Goal: Task Accomplishment & Management: Use online tool/utility

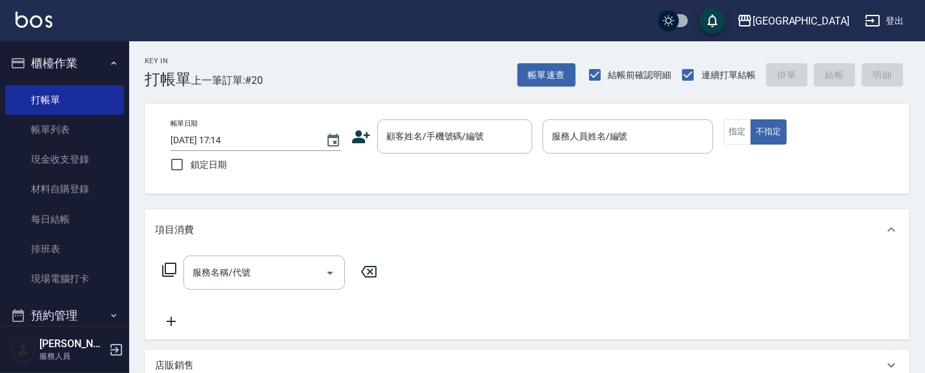
click at [789, 165] on div "帳單日期 [DATE] 17:14 鎖定日期 顧客姓名/手機號碼/編號 顧客姓名/手機號碼/編號 服務人員姓名/編號 服務人員姓名/編號 指定 不指定" at bounding box center [527, 149] width 734 height 59
click at [788, 163] on div "帳單日期 [DATE] 17:14 鎖定日期 顧客姓名/手機號碼/編號 顧客姓名/手機號碼/編號 服務人員姓名/編號 服務人員姓名/編號 指定 不指定" at bounding box center [527, 149] width 734 height 59
drag, startPoint x: 788, startPoint y: 163, endPoint x: 737, endPoint y: 147, distance: 53.7
click at [738, 147] on div "帳單日期 [DATE] 17:14 鎖定日期 顧客姓名/手機號碼/編號 顧客姓名/手機號碼/編號 服務人員姓名/編號 服務人員姓名/編號 指定 不指定" at bounding box center [527, 149] width 734 height 59
drag, startPoint x: 734, startPoint y: 158, endPoint x: 724, endPoint y: 176, distance: 20.8
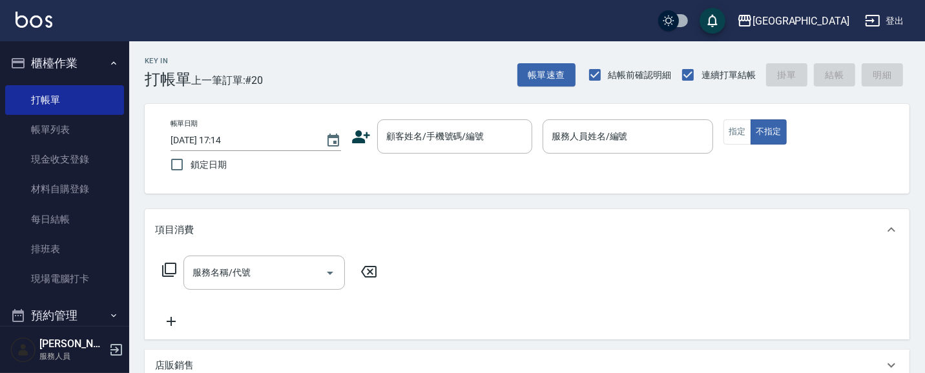
click at [724, 176] on div "帳單日期 [DATE] 17:14 鎖定日期 顧客姓名/手機號碼/編號 顧客姓名/手機號碼/編號 服務人員姓名/編號 服務人員姓名/編號 指定 不指定" at bounding box center [527, 149] width 734 height 59
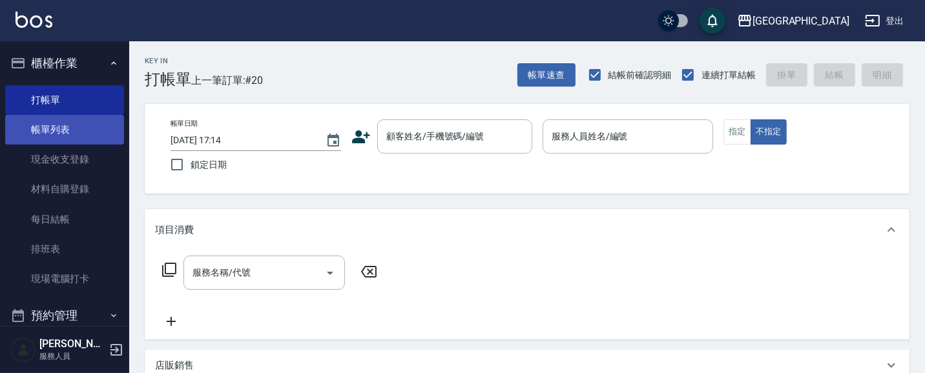
click at [52, 134] on link "帳單列表" at bounding box center [64, 130] width 119 height 30
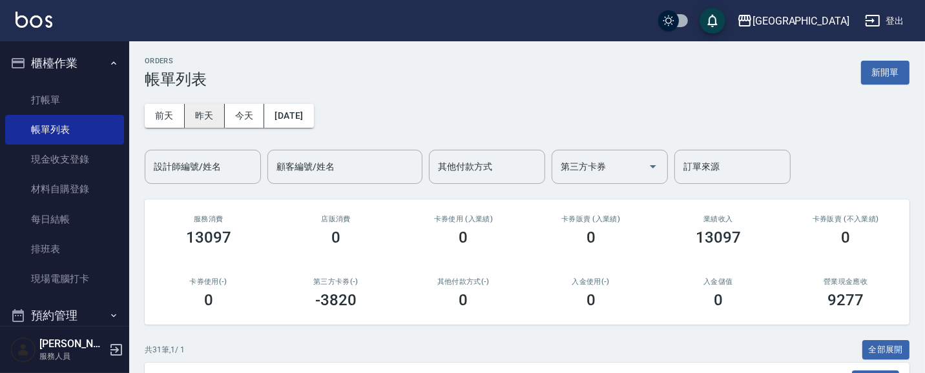
click at [205, 116] on button "昨天" at bounding box center [205, 116] width 40 height 24
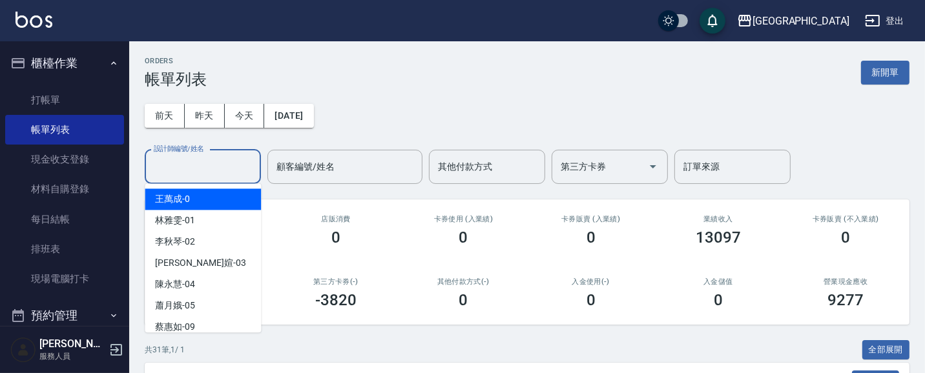
click at [218, 168] on input "設計師編號/姓名" at bounding box center [203, 167] width 105 height 23
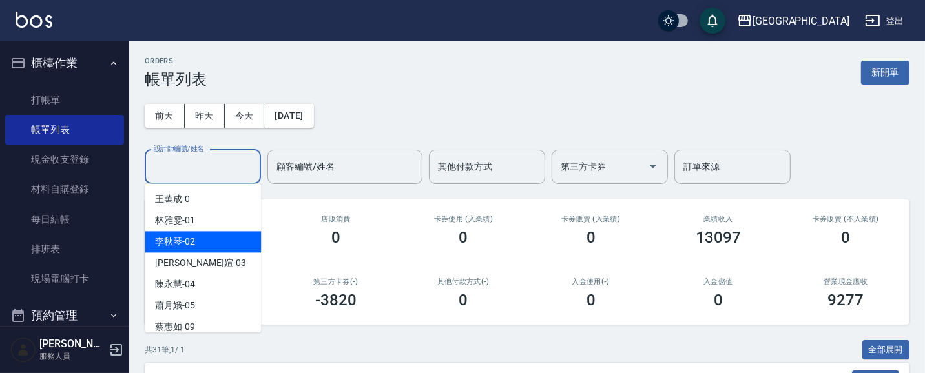
click at [199, 244] on div "[PERSON_NAME]-02" at bounding box center [203, 241] width 116 height 21
type input "[PERSON_NAME]-02"
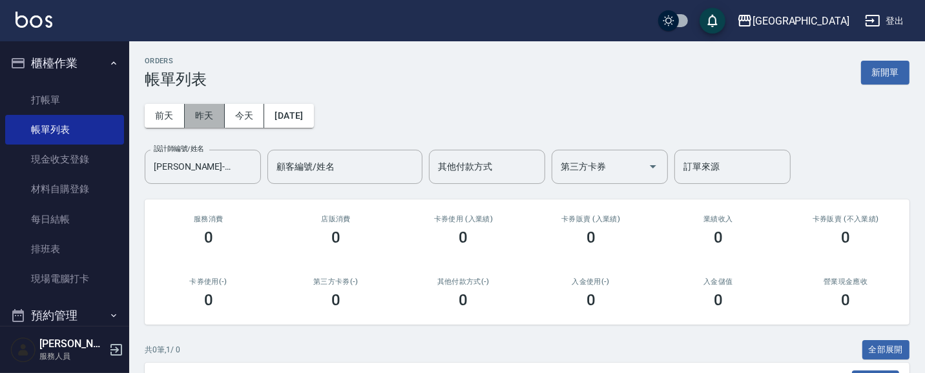
click at [204, 120] on button "昨天" at bounding box center [205, 116] width 40 height 24
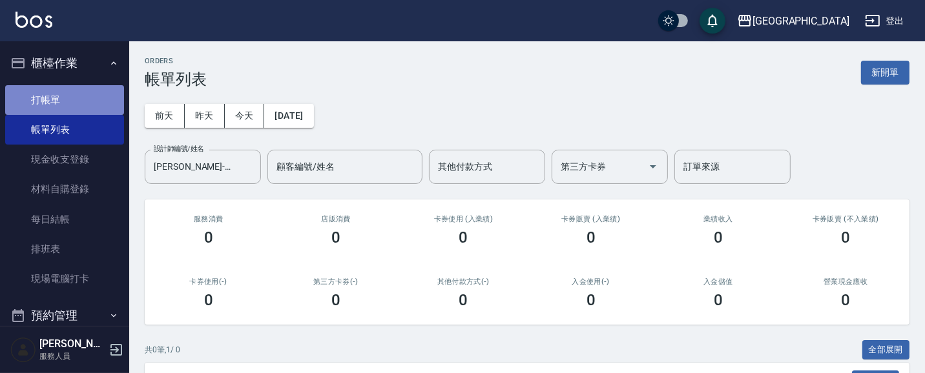
click at [89, 102] on link "打帳單" at bounding box center [64, 100] width 119 height 30
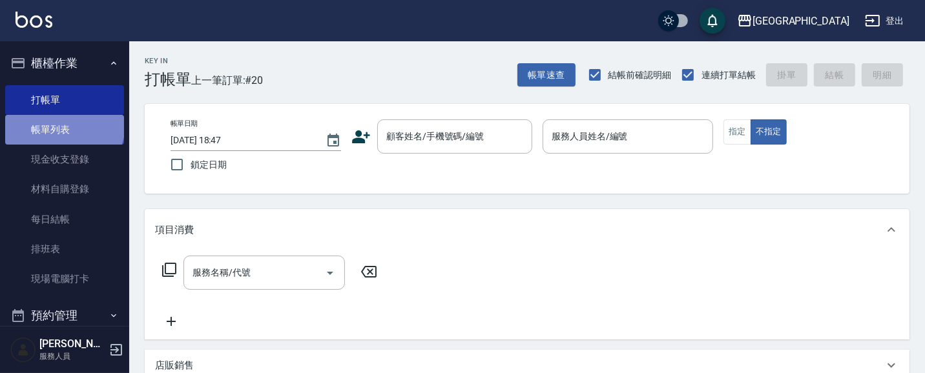
click at [63, 125] on link "帳單列表" at bounding box center [64, 130] width 119 height 30
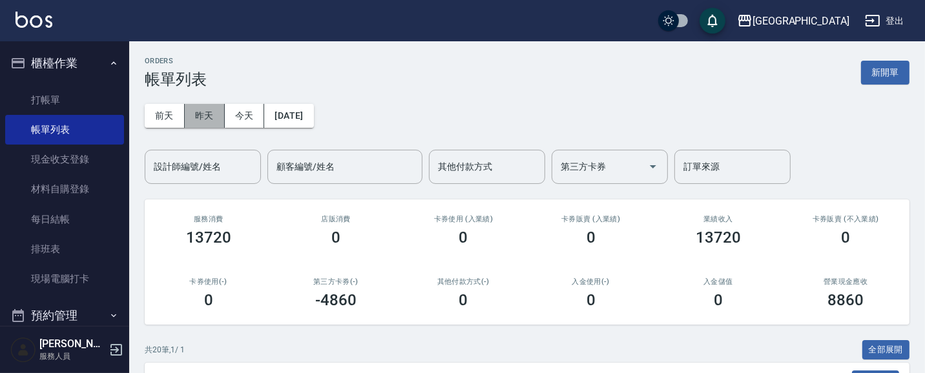
click at [196, 120] on button "昨天" at bounding box center [205, 116] width 40 height 24
click at [234, 176] on input "設計師編號/姓名" at bounding box center [203, 167] width 105 height 23
click at [152, 118] on button "前天" at bounding box center [165, 116] width 40 height 24
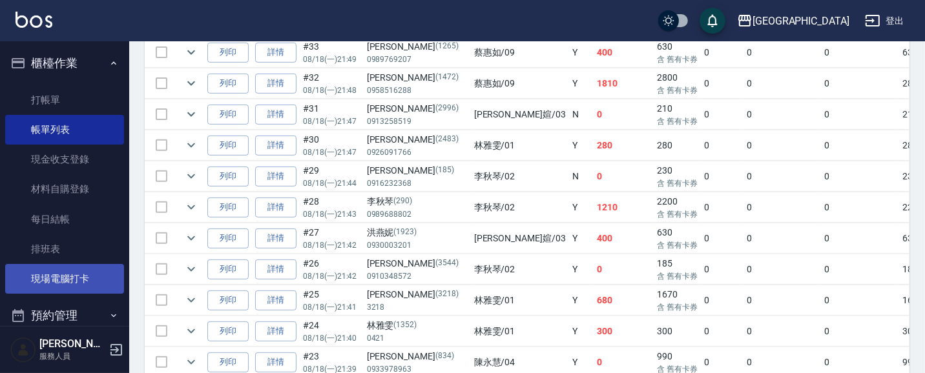
scroll to position [120, 0]
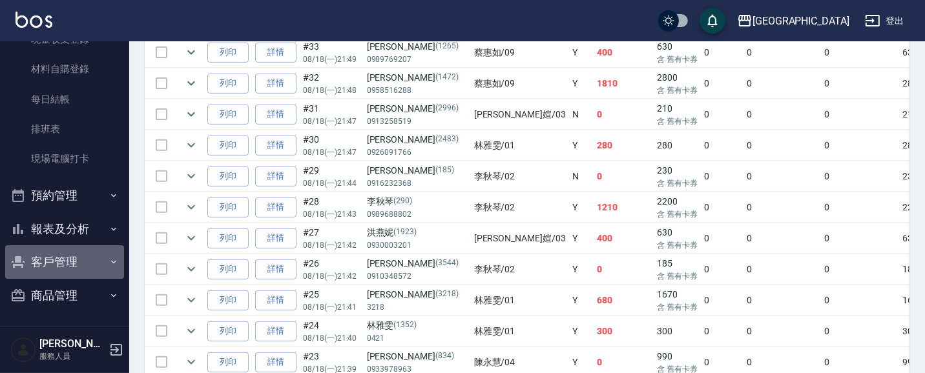
click at [67, 256] on button "客戶管理" at bounding box center [64, 262] width 119 height 34
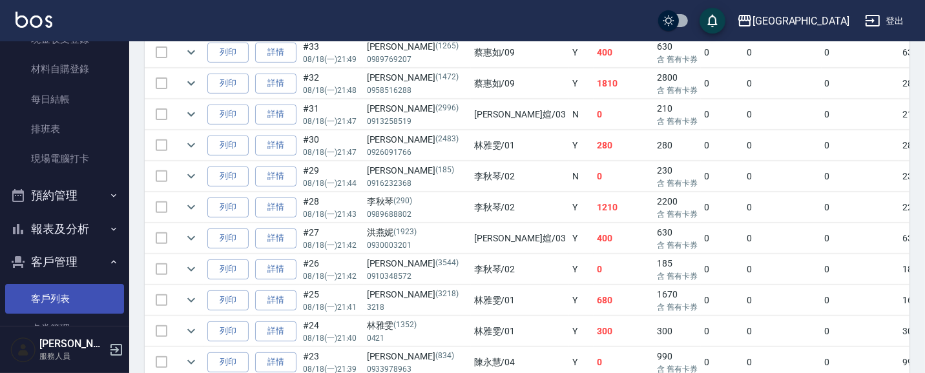
click at [87, 293] on link "客戶列表" at bounding box center [64, 299] width 119 height 30
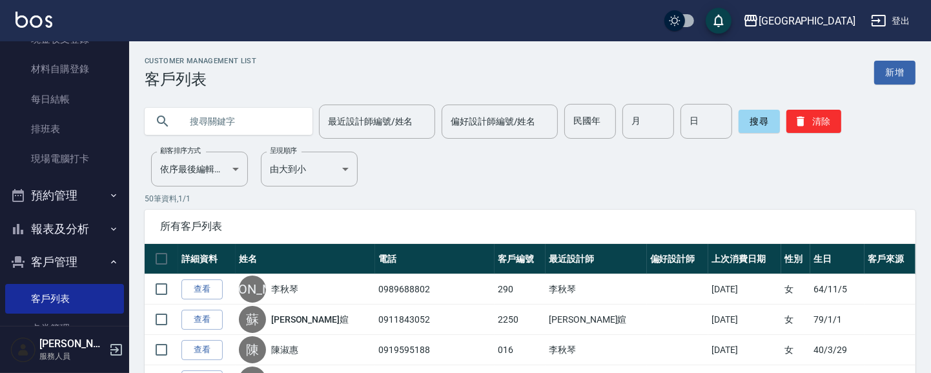
click at [271, 125] on input "text" at bounding box center [241, 121] width 121 height 35
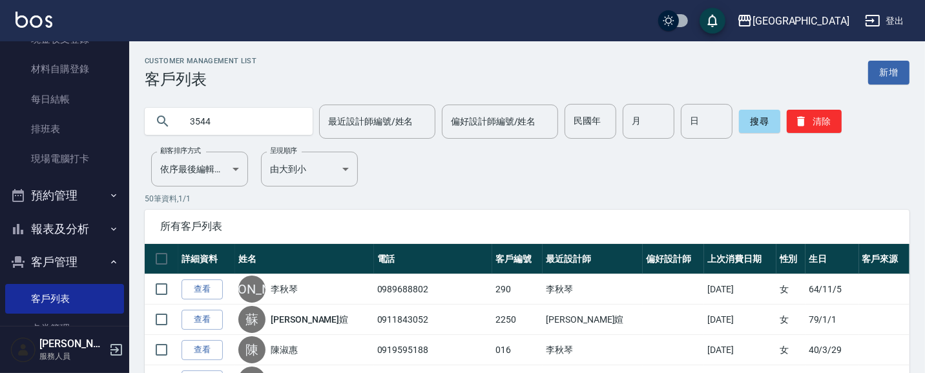
type input "3544"
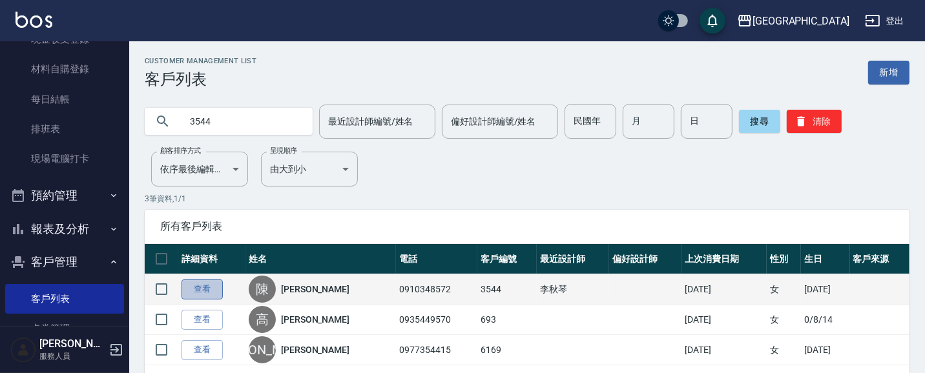
click at [198, 292] on link "查看" at bounding box center [202, 290] width 41 height 20
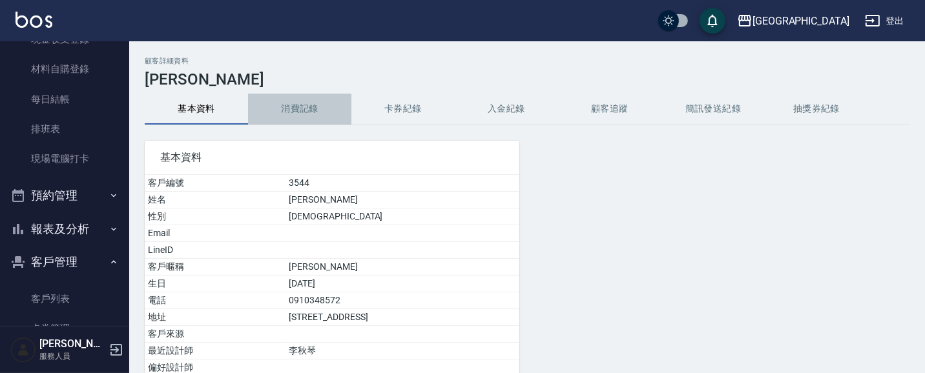
click at [300, 107] on button "消費記錄" at bounding box center [299, 109] width 103 height 31
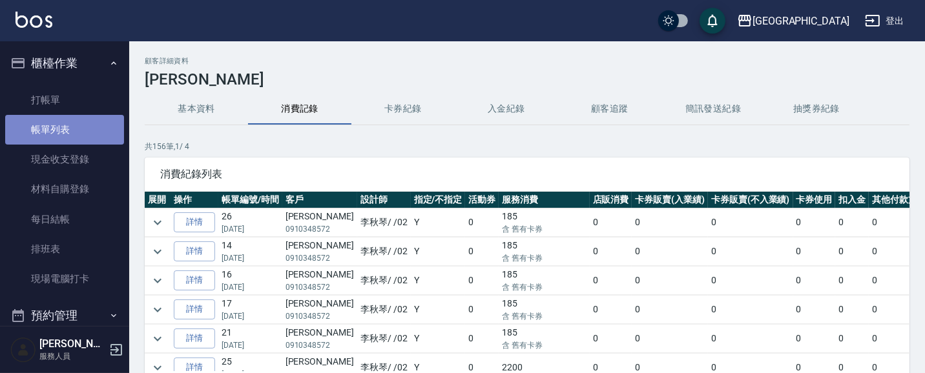
click at [76, 136] on link "帳單列表" at bounding box center [64, 130] width 119 height 30
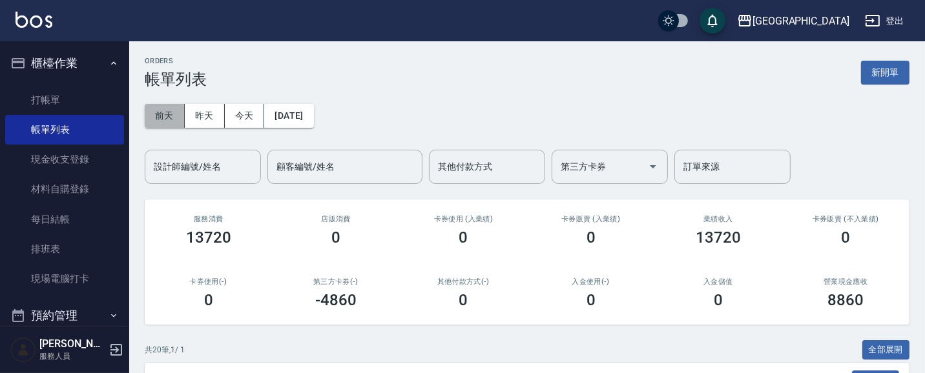
click at [167, 114] on button "前天" at bounding box center [165, 116] width 40 height 24
click at [204, 175] on input "設計師編號/姓名" at bounding box center [203, 167] width 105 height 23
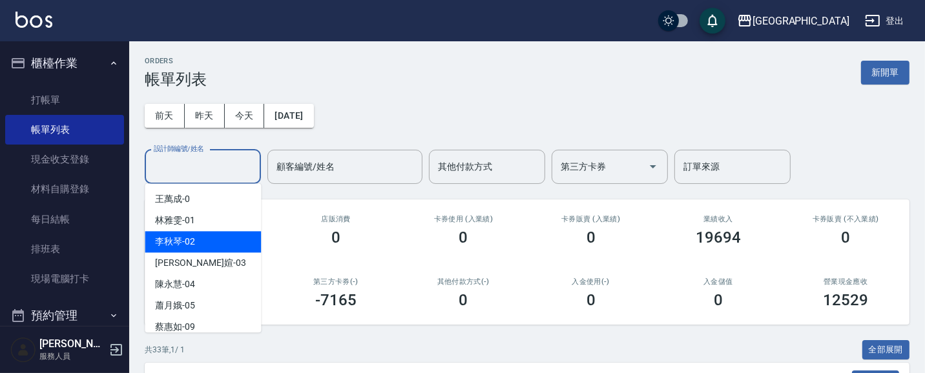
click at [215, 242] on div "[PERSON_NAME]-02" at bounding box center [203, 241] width 116 height 21
type input "[PERSON_NAME]-02"
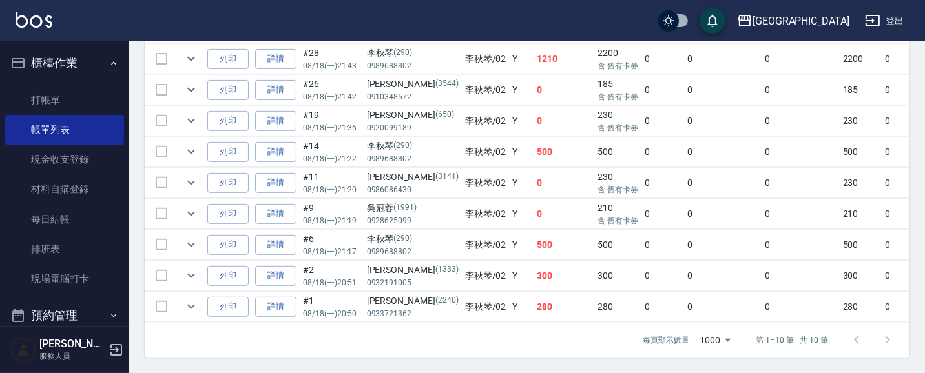
scroll to position [430, 0]
click at [281, 235] on link "詳情" at bounding box center [275, 245] width 41 height 20
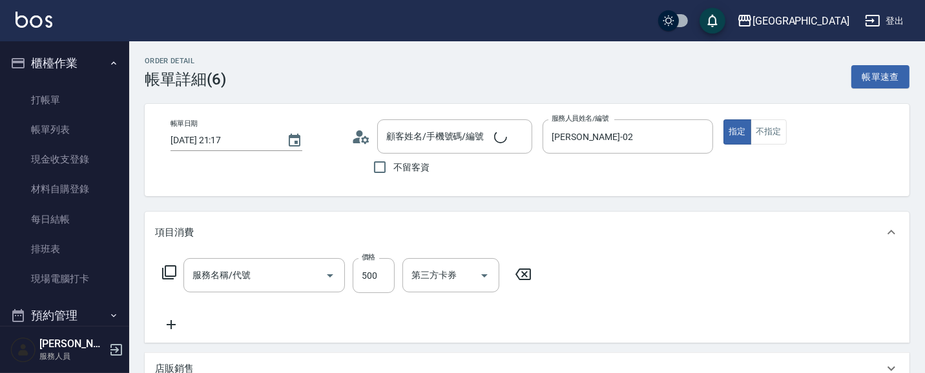
type input "[DATE] 21:17"
type input "[PERSON_NAME]-02"
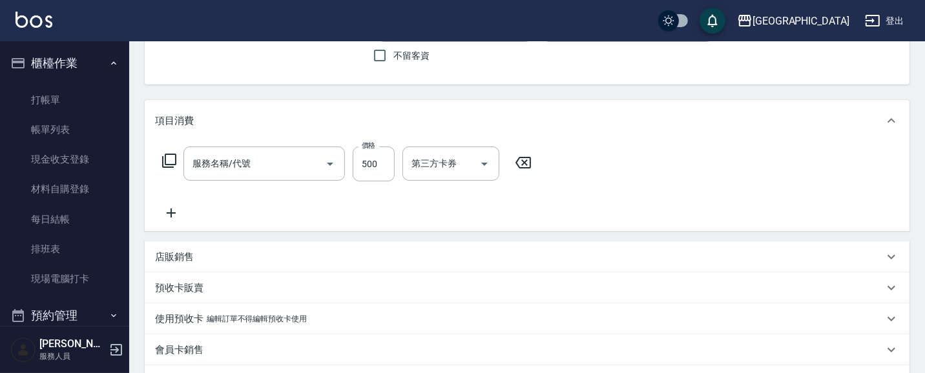
type input "剪髮(500)(408)"
type input "[PERSON_NAME]/0989688802/290"
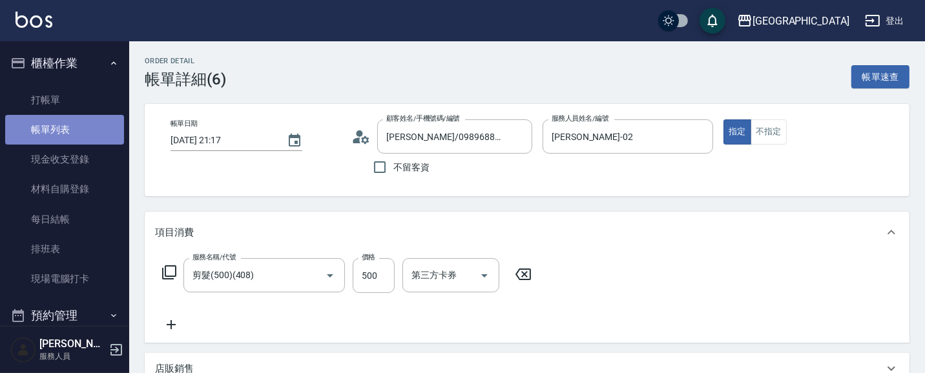
click at [88, 123] on link "帳單列表" at bounding box center [64, 130] width 119 height 30
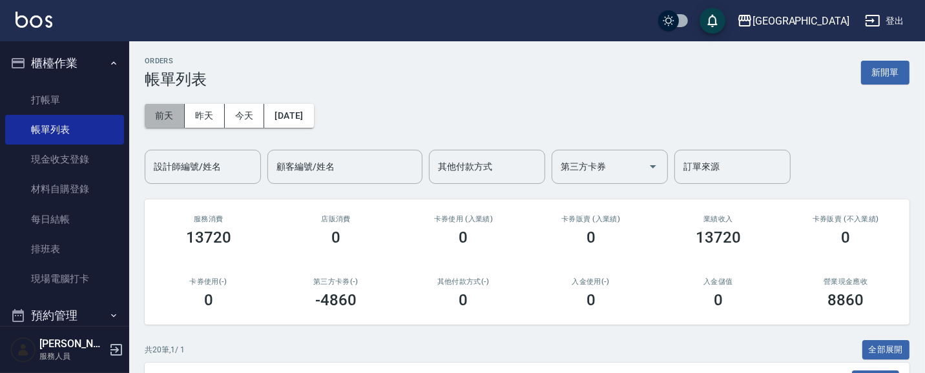
click at [163, 111] on button "前天" at bounding box center [165, 116] width 40 height 24
click at [220, 171] on input "設計師編號/姓名" at bounding box center [203, 167] width 105 height 23
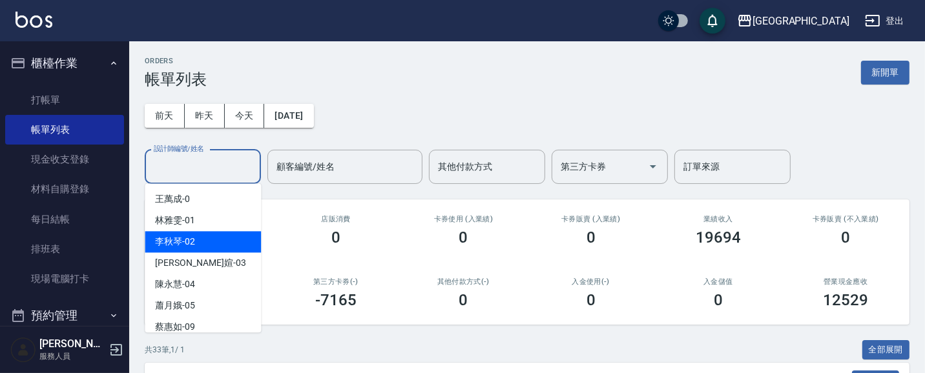
click at [221, 245] on div "[PERSON_NAME]-02" at bounding box center [203, 241] width 116 height 21
type input "[PERSON_NAME]-02"
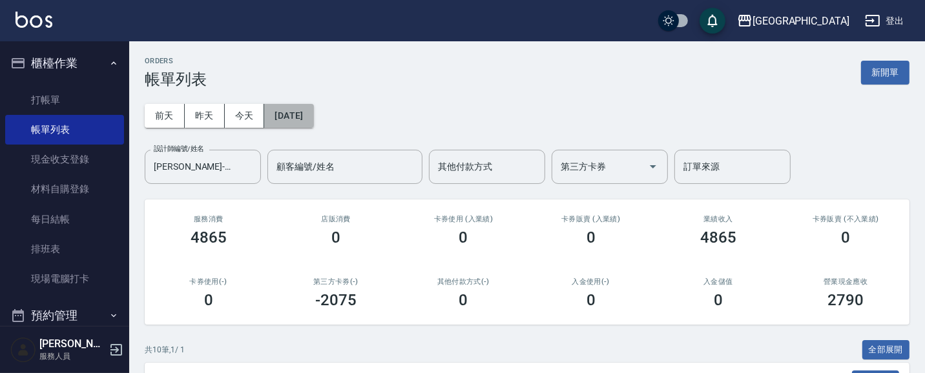
click at [313, 115] on button "[DATE]" at bounding box center [288, 116] width 49 height 24
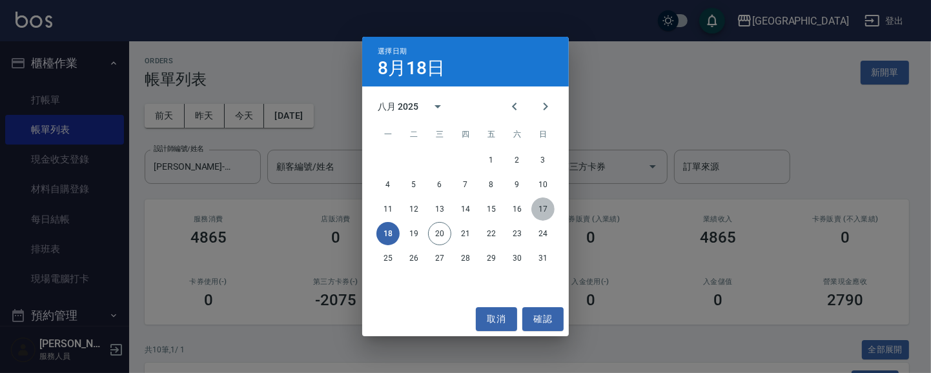
click at [545, 204] on button "17" at bounding box center [543, 209] width 23 height 23
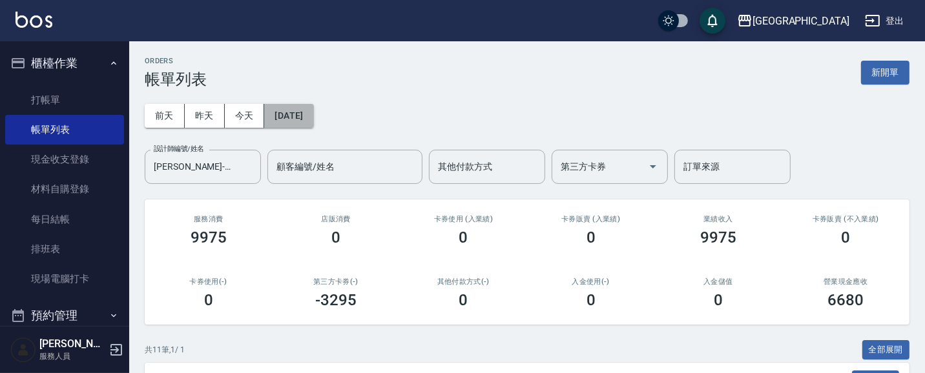
click at [302, 119] on button "[DATE]" at bounding box center [288, 116] width 49 height 24
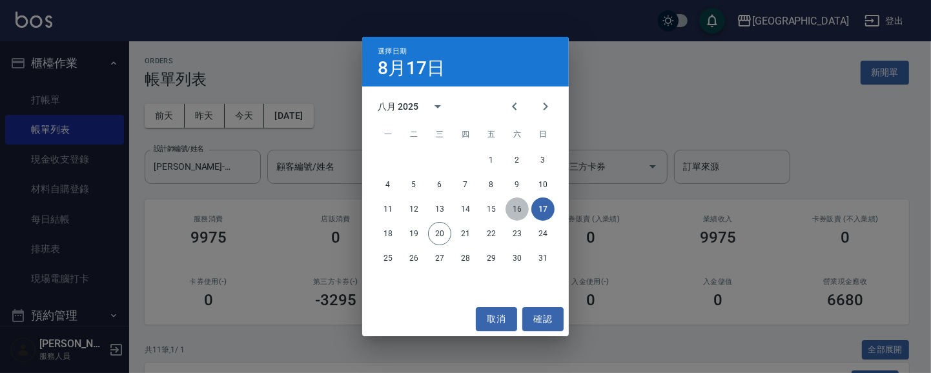
click at [514, 211] on button "16" at bounding box center [517, 209] width 23 height 23
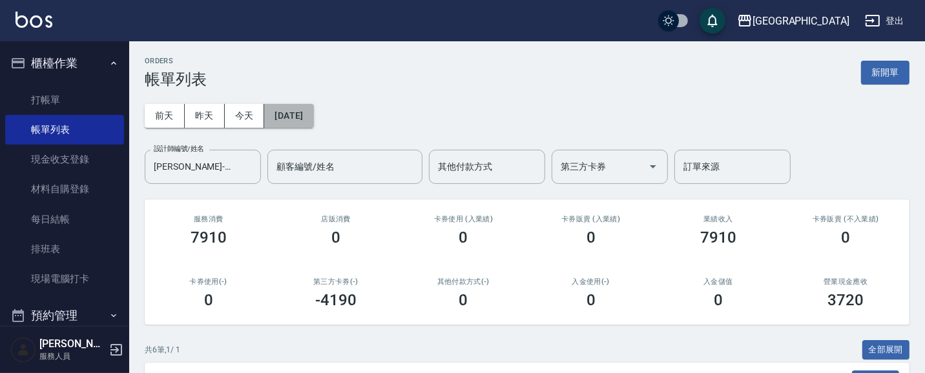
click at [306, 106] on button "[DATE]" at bounding box center [288, 116] width 49 height 24
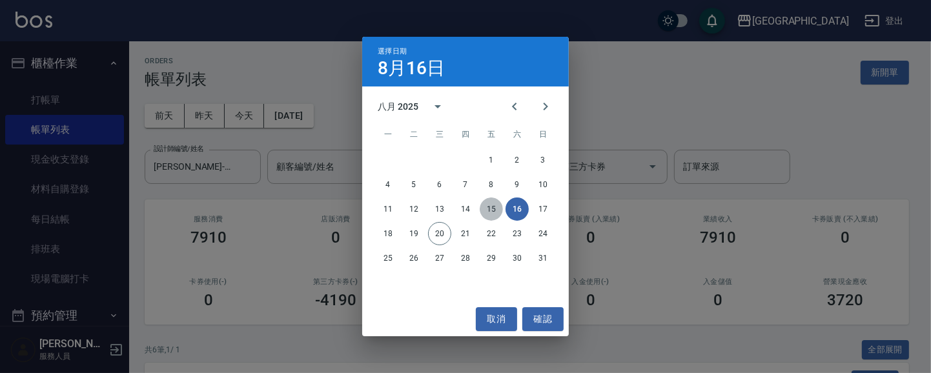
click at [492, 205] on button "15" at bounding box center [491, 209] width 23 height 23
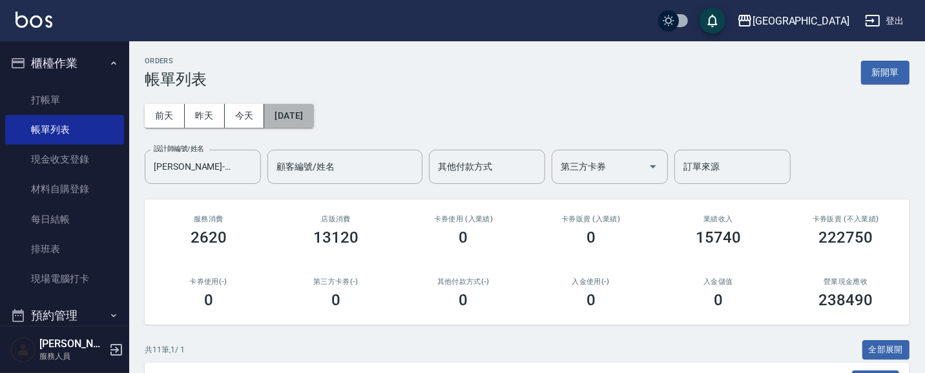
click at [306, 117] on button "[DATE]" at bounding box center [288, 116] width 49 height 24
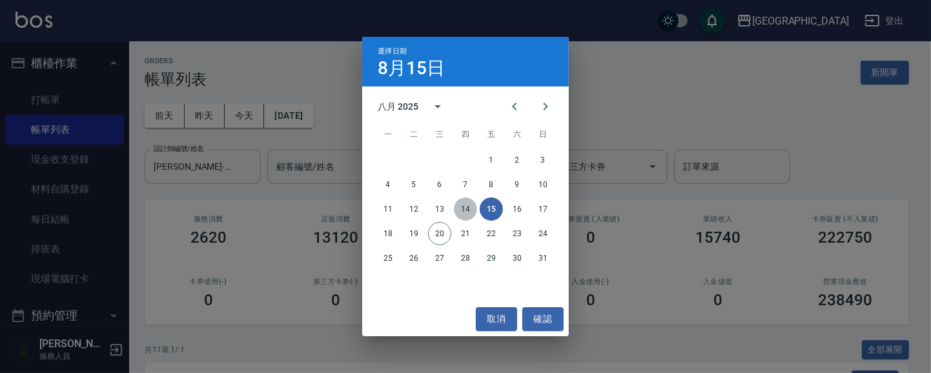
click at [467, 207] on button "14" at bounding box center [465, 209] width 23 height 23
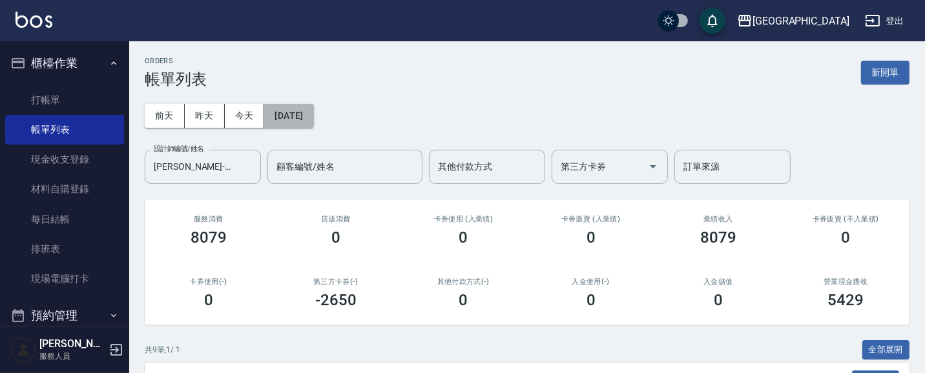
click at [305, 119] on button "[DATE]" at bounding box center [288, 116] width 49 height 24
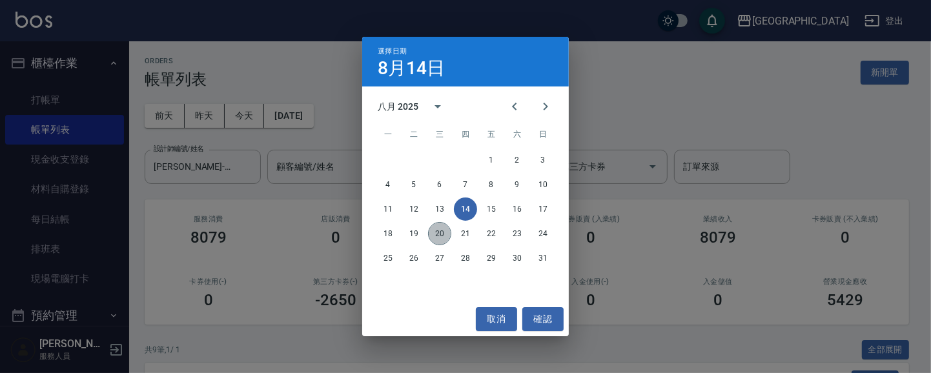
click at [442, 233] on button "20" at bounding box center [439, 233] width 23 height 23
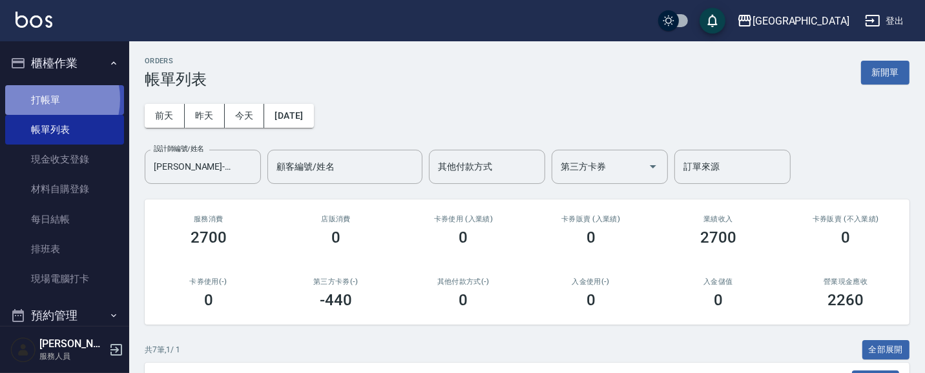
click at [43, 99] on link "打帳單" at bounding box center [64, 100] width 119 height 30
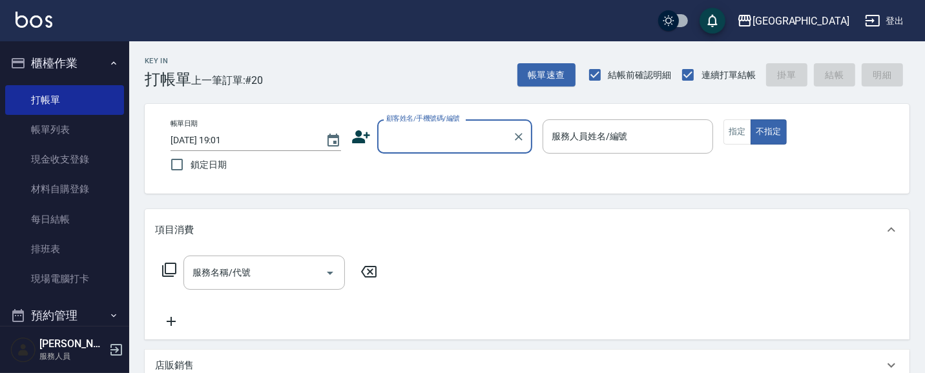
click at [429, 129] on input "顧客姓名/手機號碼/編號" at bounding box center [445, 136] width 124 height 23
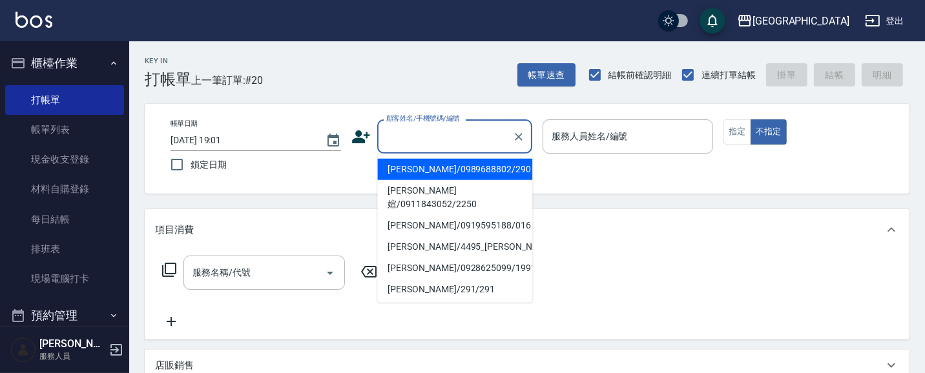
click at [437, 139] on input "顧客姓名/手機號碼/編號" at bounding box center [445, 136] width 124 height 23
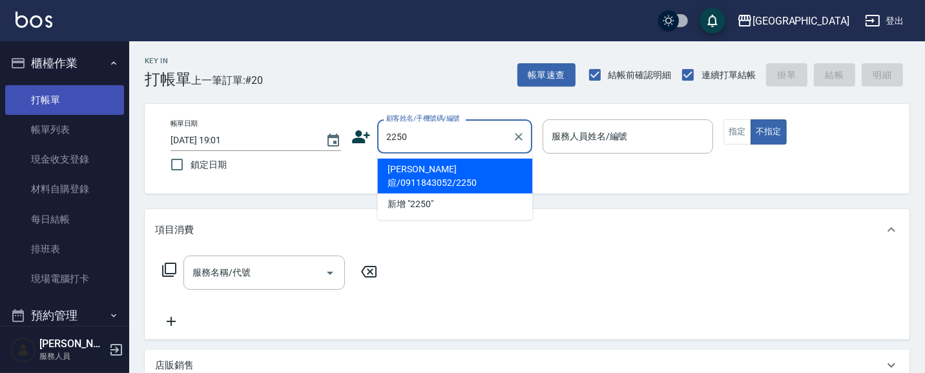
type input "2250"
type input "03"
type input "[PERSON_NAME]媗/0911843052/2250"
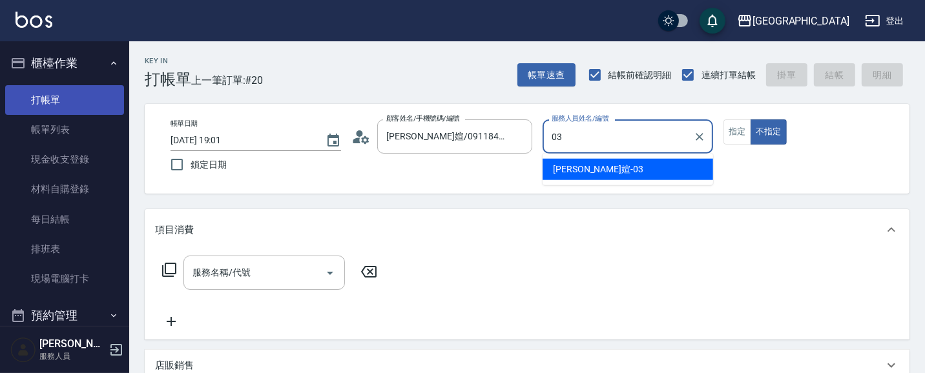
type input "03"
type button "false"
type input "[PERSON_NAME]媗-03"
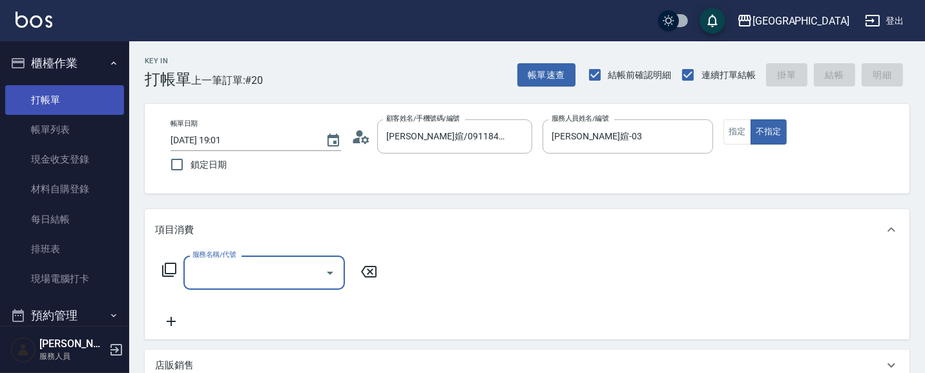
type input "4"
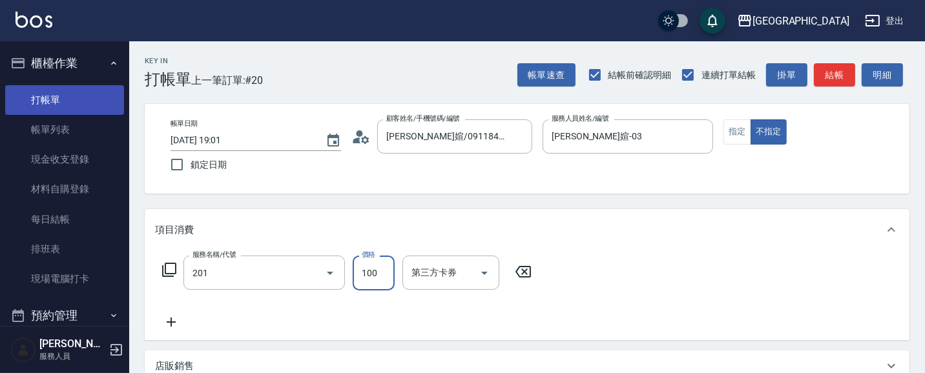
type input "洗髮[100](201)"
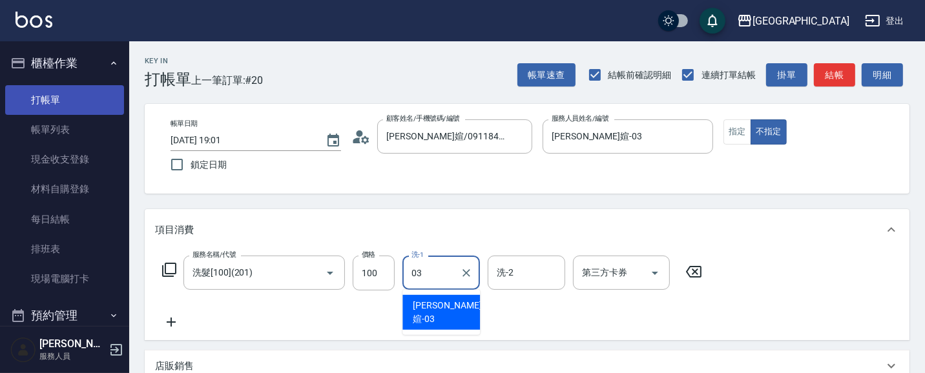
type input "[PERSON_NAME]媗-03"
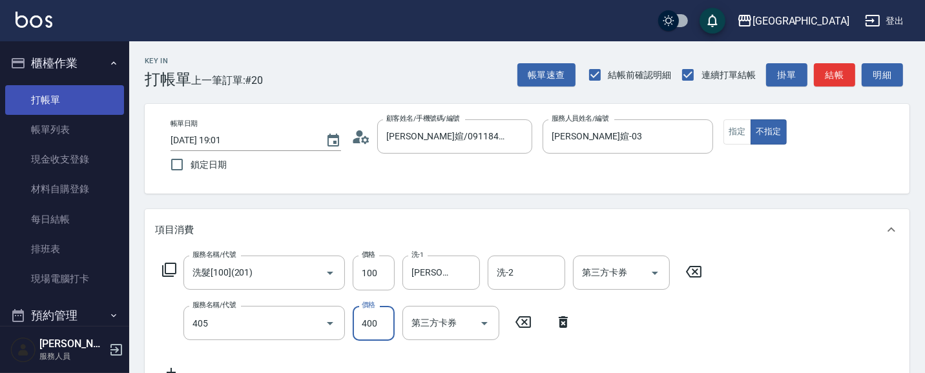
type input "剪髮(400)(405)"
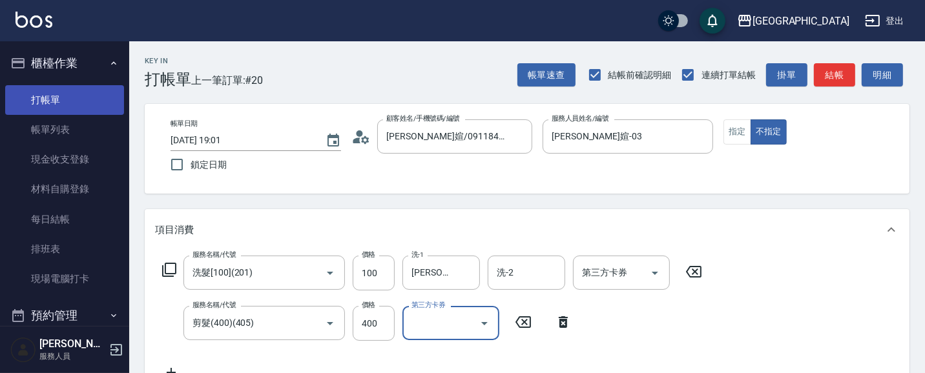
scroll to position [11, 0]
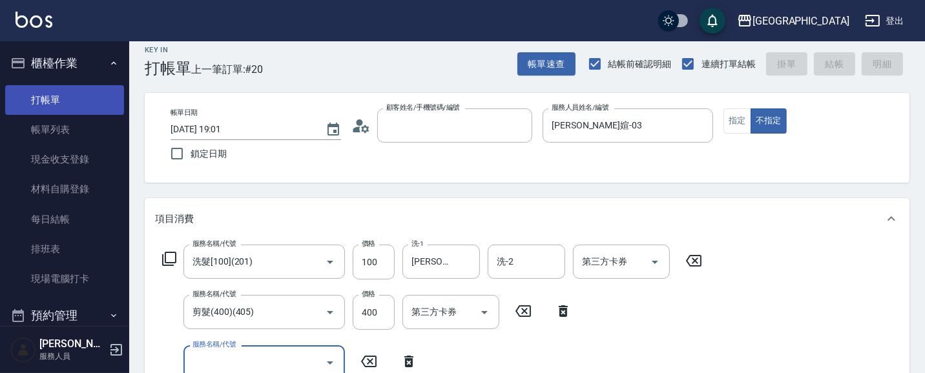
type input "4"
type input "[DATE] 19:10"
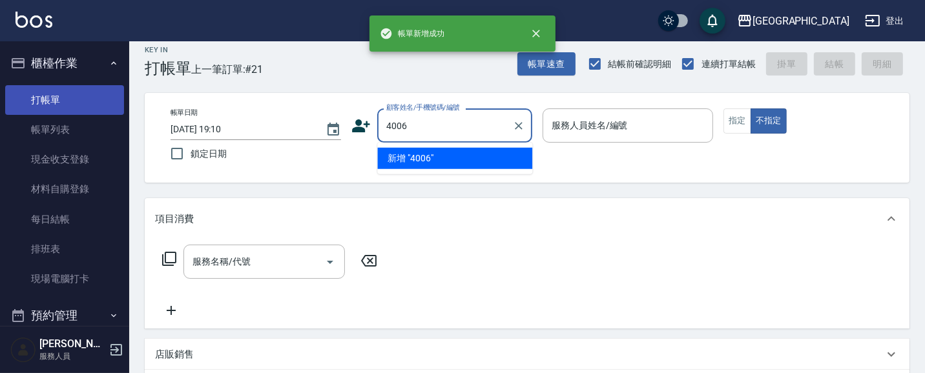
type input "4006"
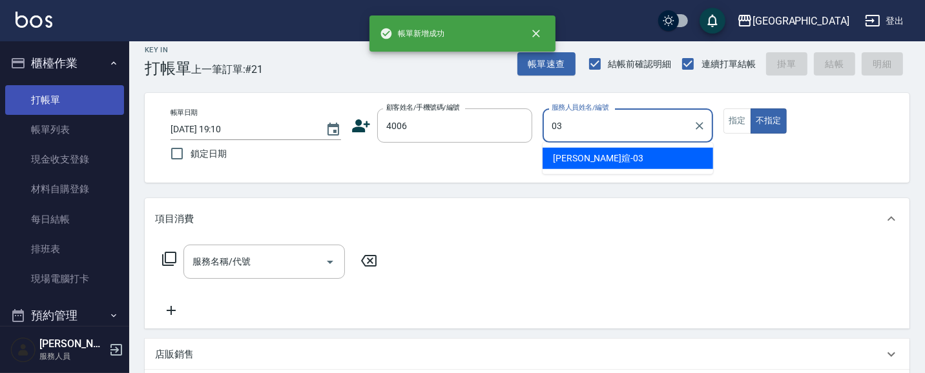
type input "[PERSON_NAME]媗-03"
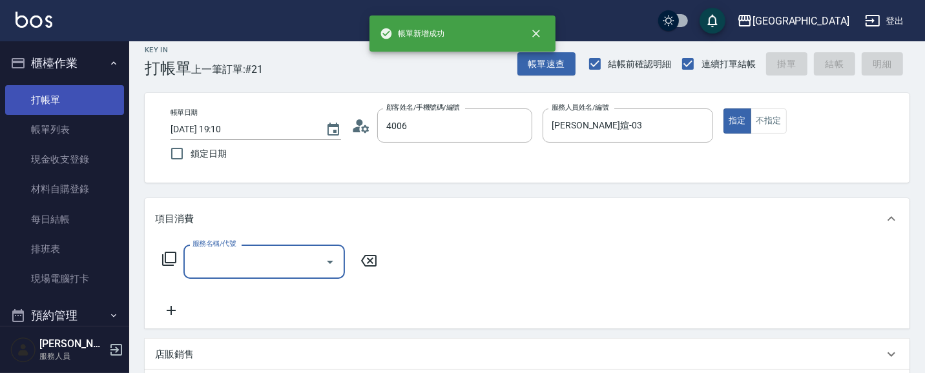
type input "[PERSON_NAME]/0987883504/4006"
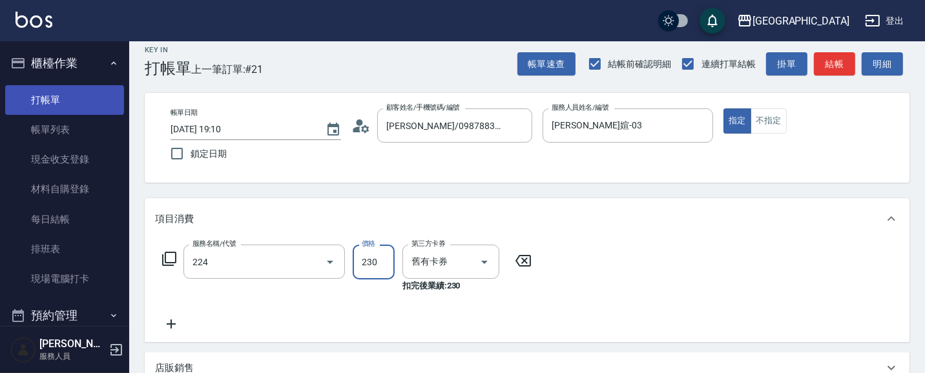
type input "洗髮(卡)230(224)"
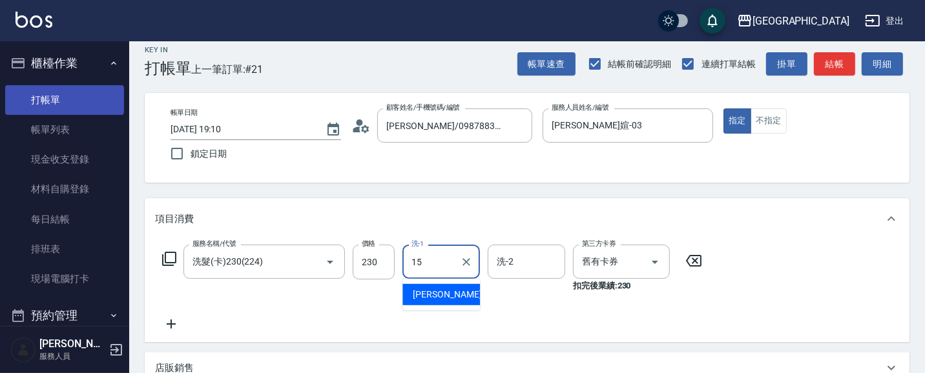
type input "[PERSON_NAME]-15"
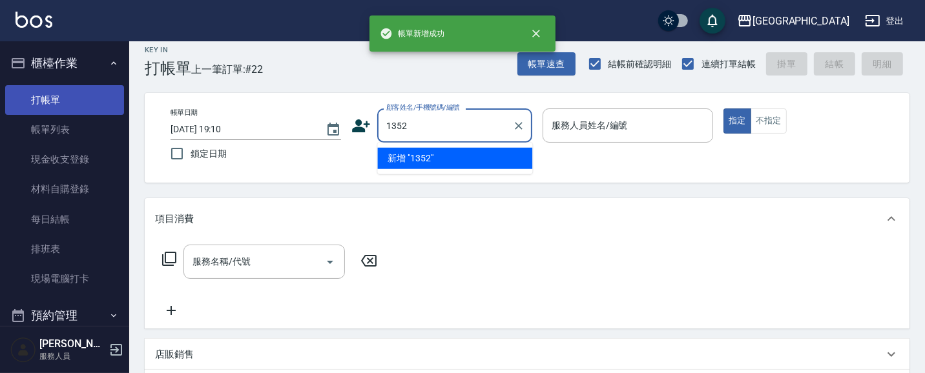
type input "1352"
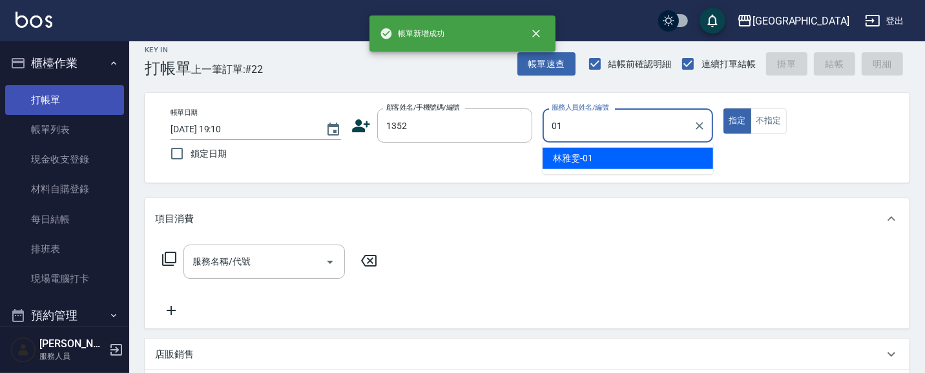
type input "[PERSON_NAME]-01"
type button "true"
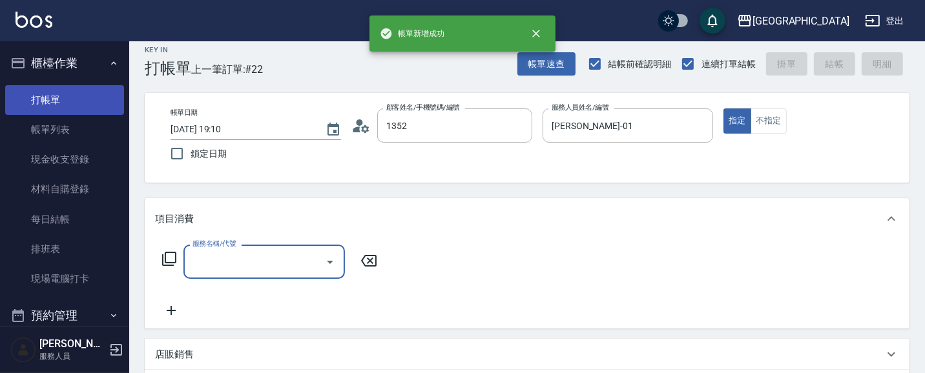
type input "[PERSON_NAME]/0421/1352"
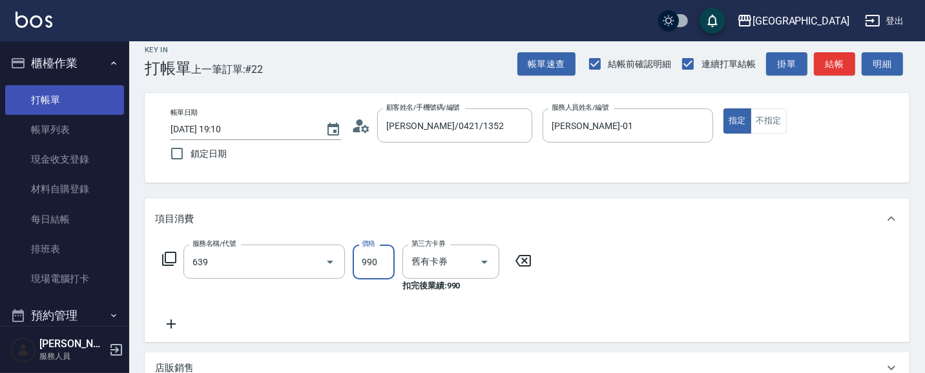
type input "(芙)蘆薈髮膜套卡(自材)(639)"
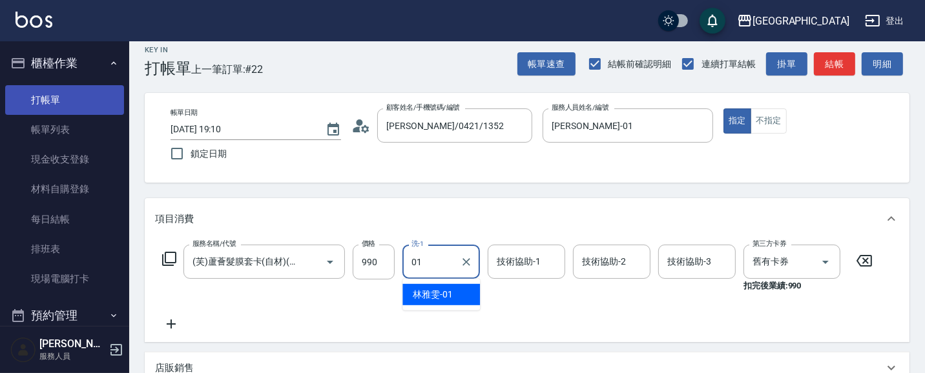
type input "[PERSON_NAME]-01"
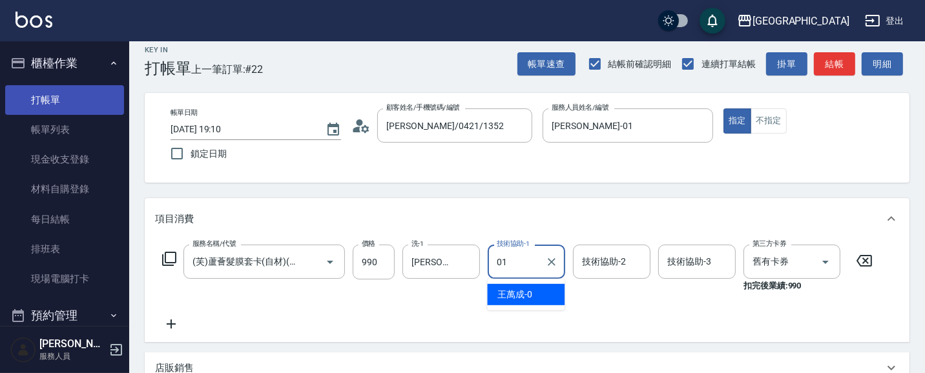
type input "[PERSON_NAME]-01"
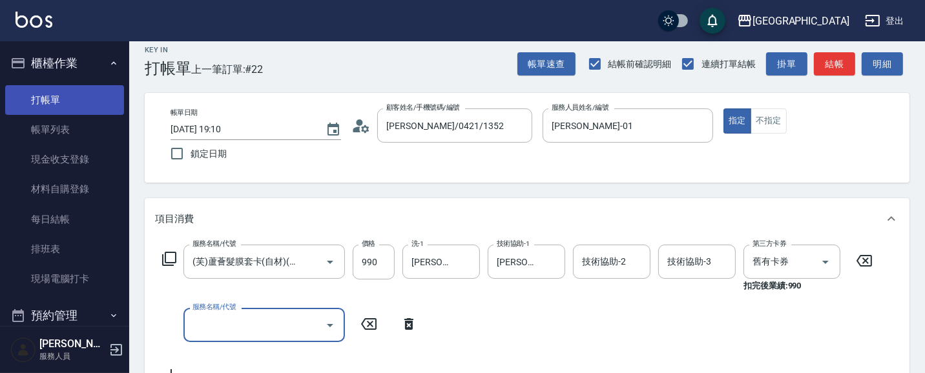
scroll to position [0, 0]
type input "染髮[2200](509)"
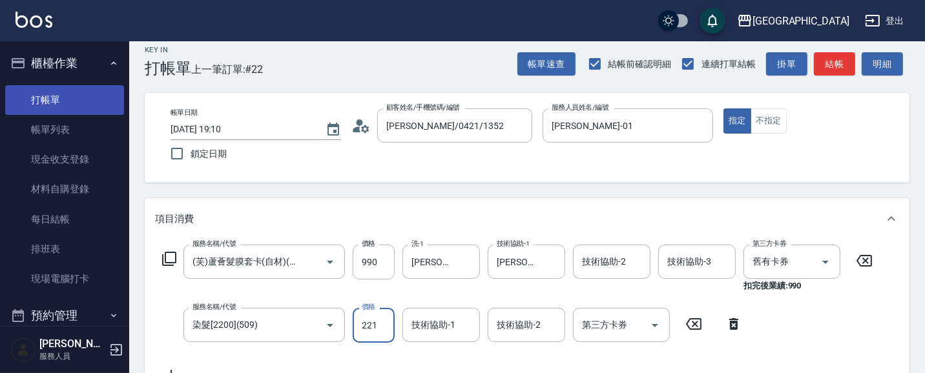
type input "2210"
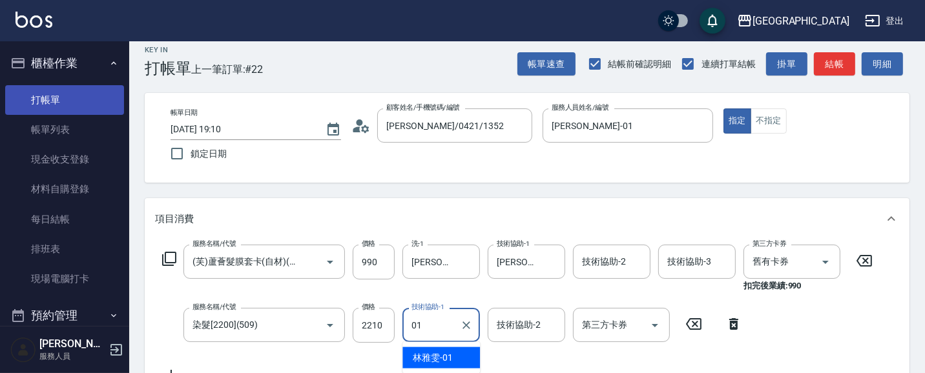
type input "[PERSON_NAME]-01"
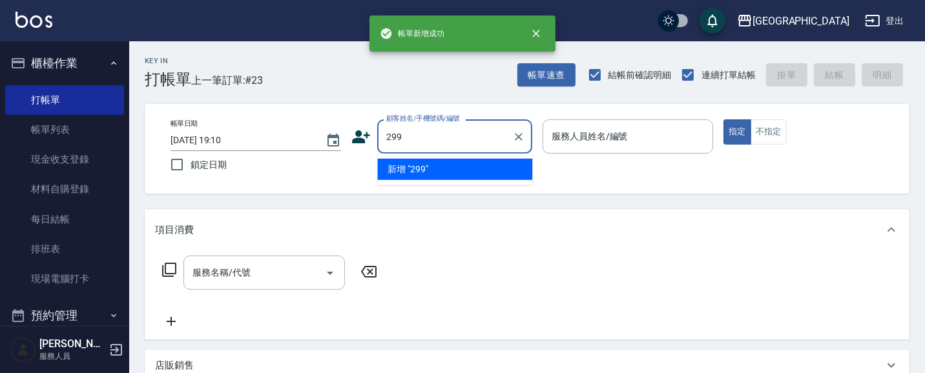
type input "299"
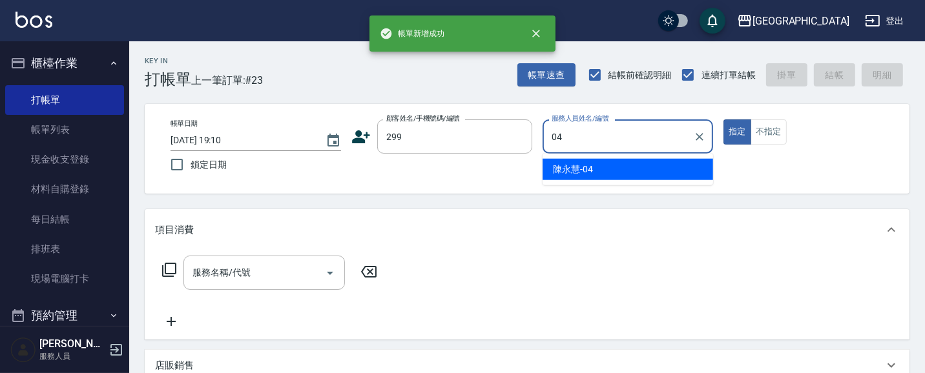
type input "[PERSON_NAME]-04"
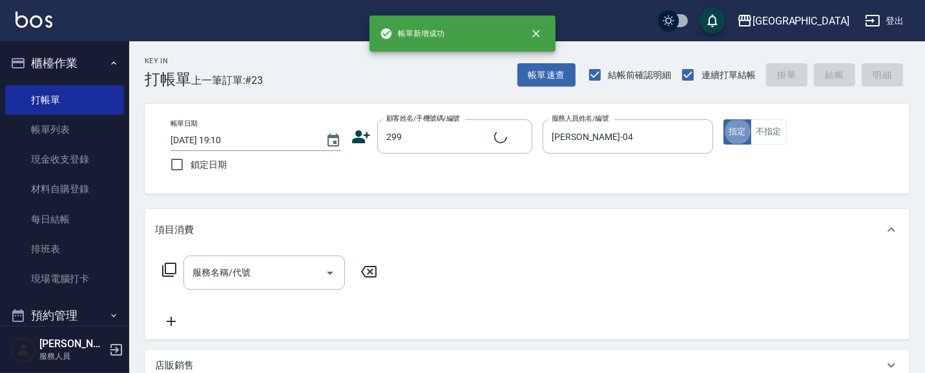
type input "[PERSON_NAME]/0916717650/299"
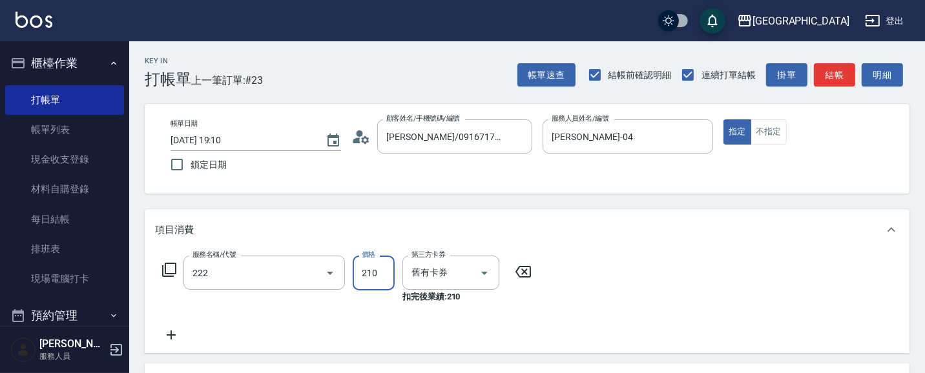
type input "洗髮卡券[210](222)"
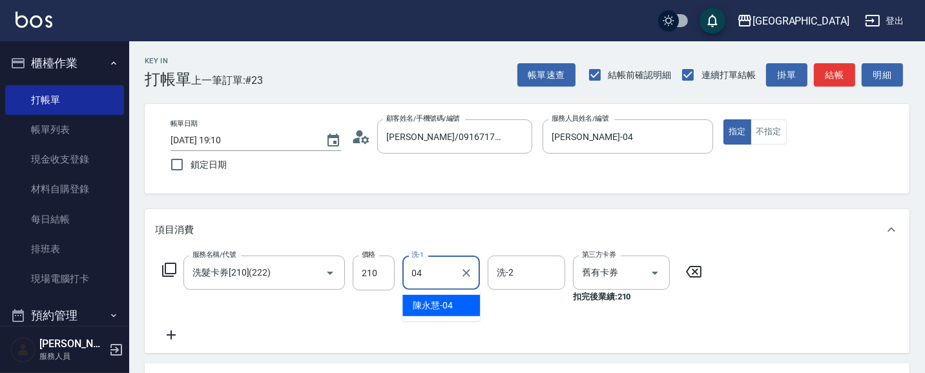
type input "[PERSON_NAME]-04"
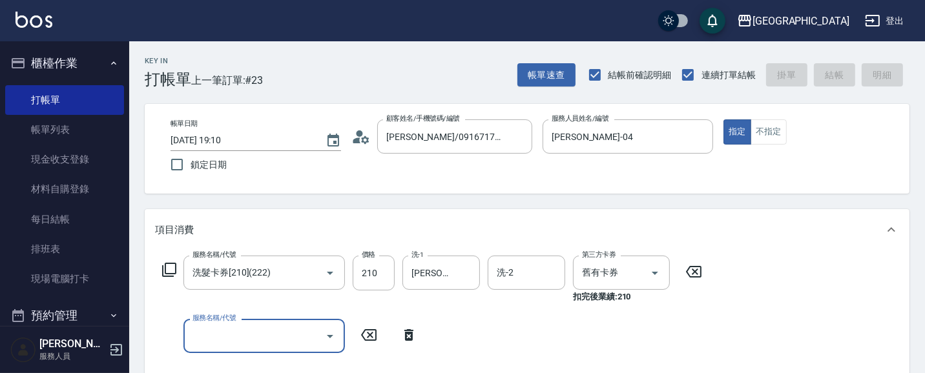
type input "[DATE] 19:11"
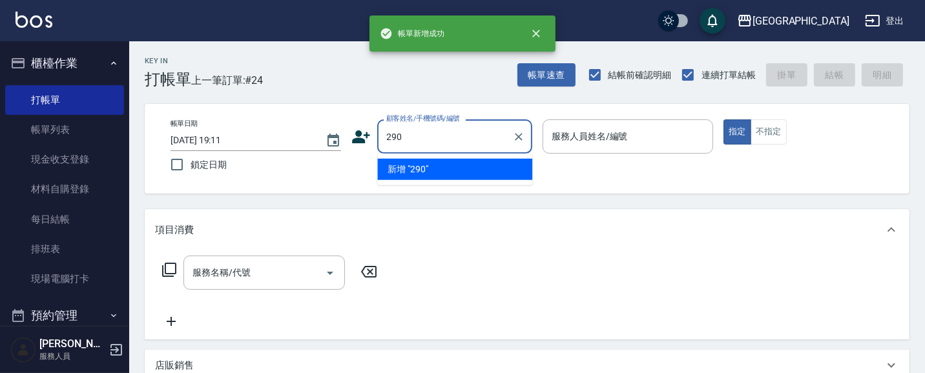
type input "290"
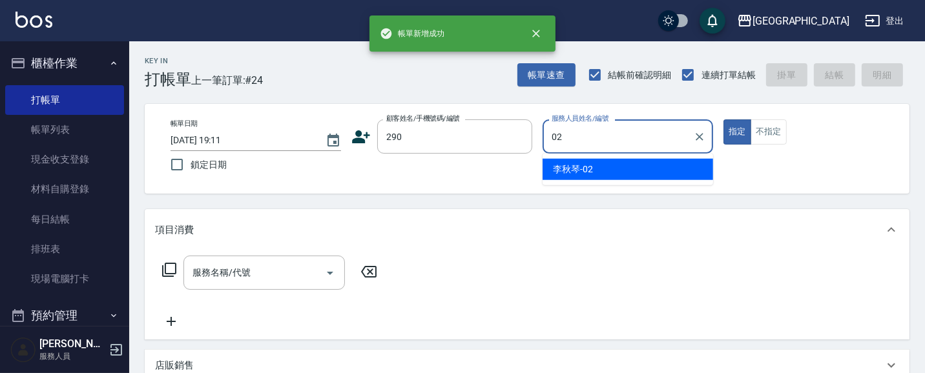
type input "[PERSON_NAME]-02"
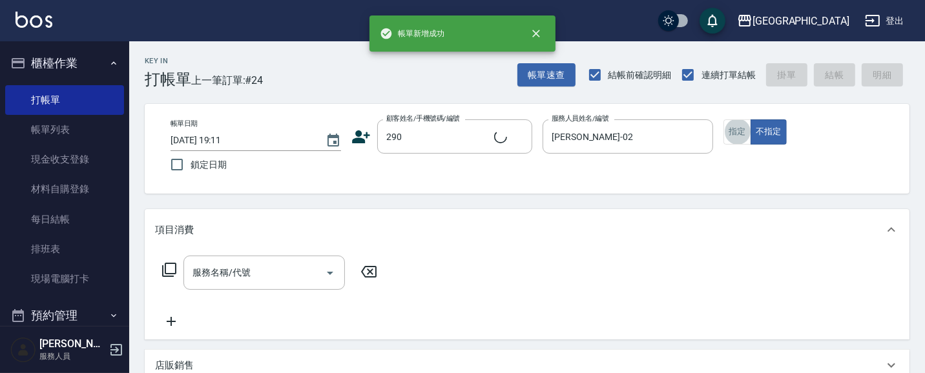
type input "2"
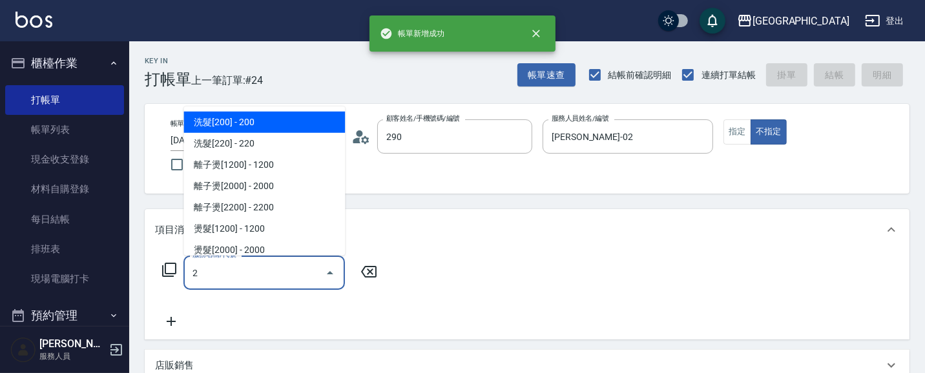
type input "[PERSON_NAME]/0989688802/290"
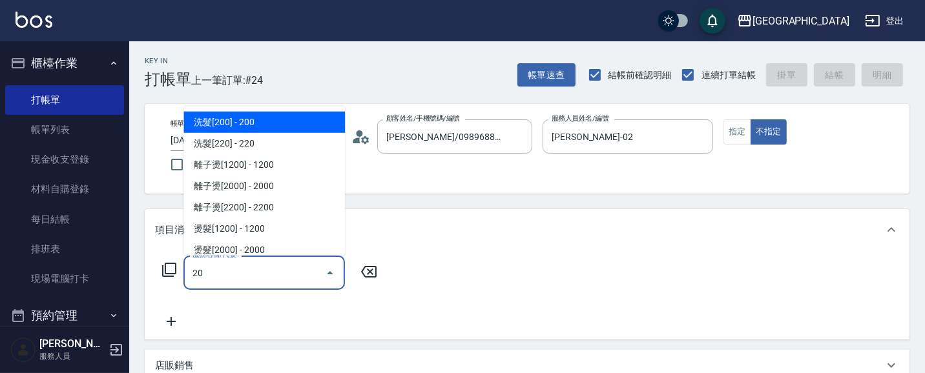
type input "2"
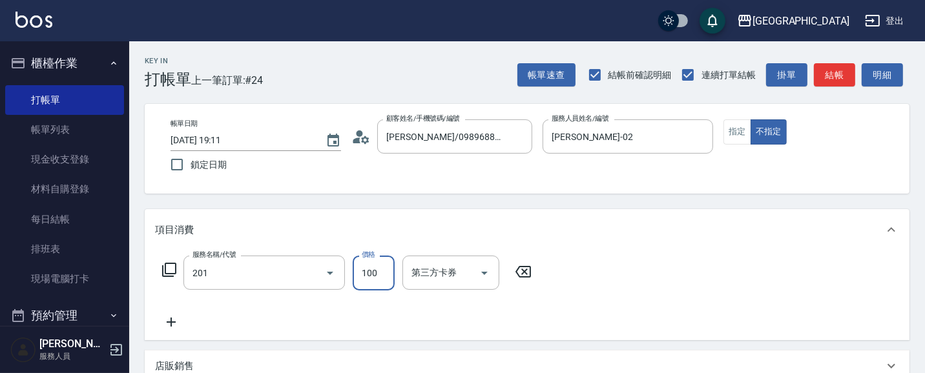
type input "洗髮[100](201)"
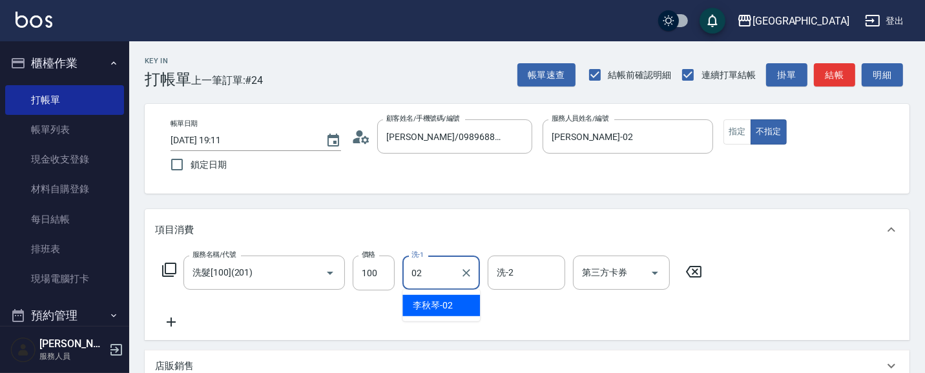
type input "[PERSON_NAME]-02"
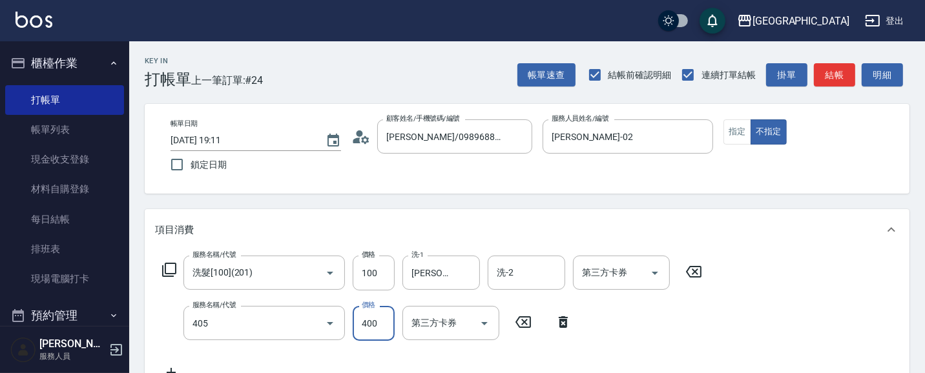
type input "剪髮(400)(405)"
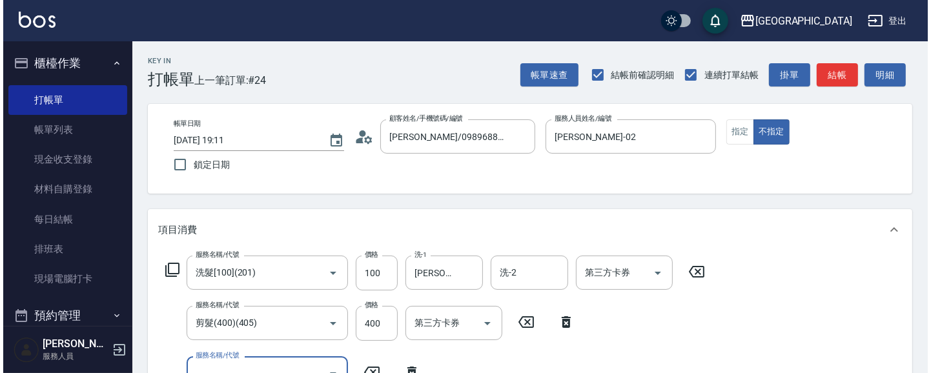
scroll to position [11, 0]
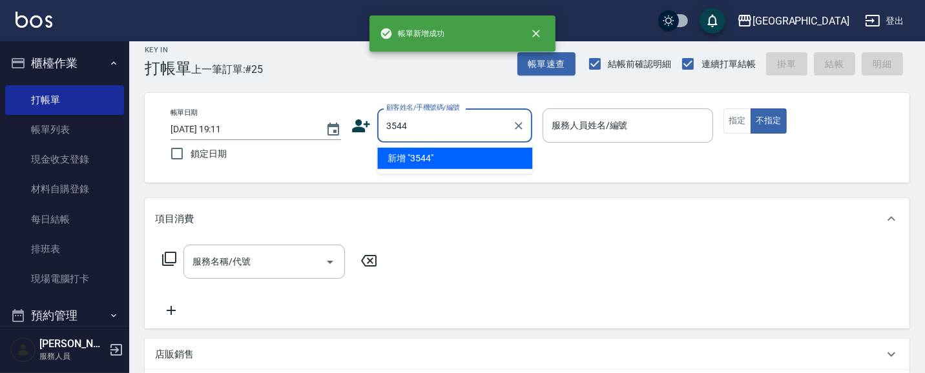
type input "3544"
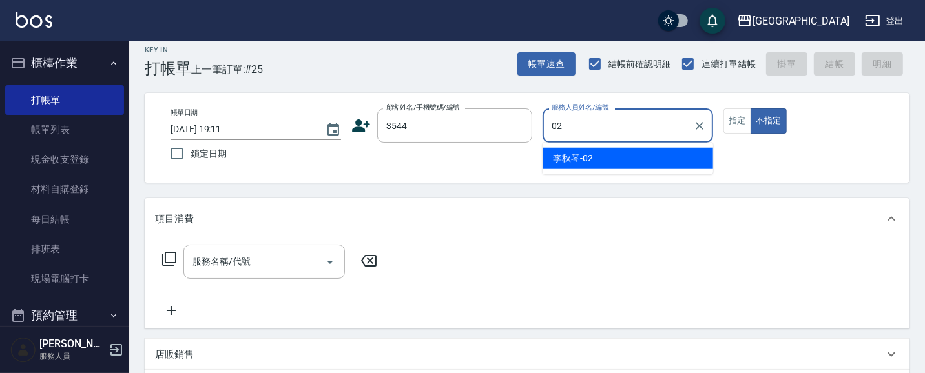
type input "[PERSON_NAME]-02"
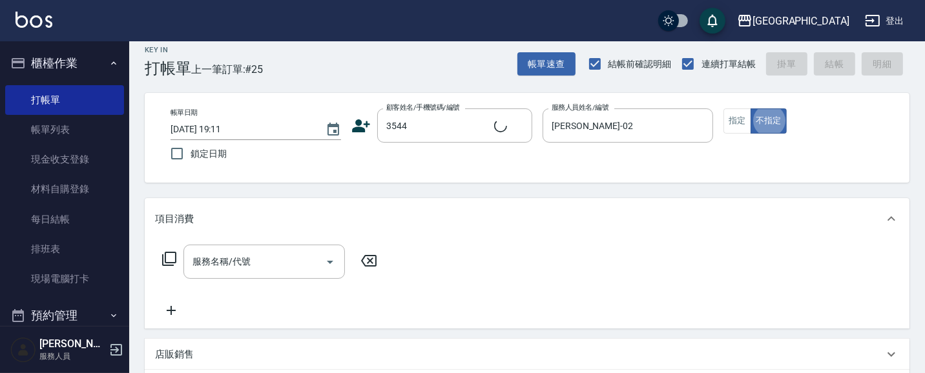
type input "[PERSON_NAME]/0910348572/3544"
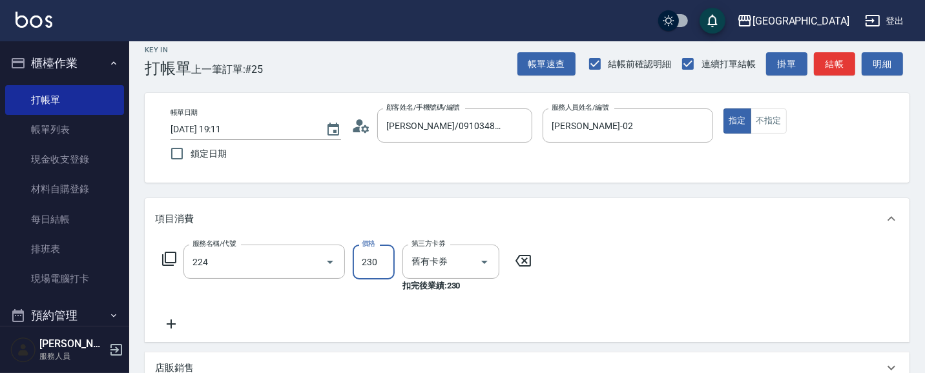
type input "洗髮(卡)230(224)"
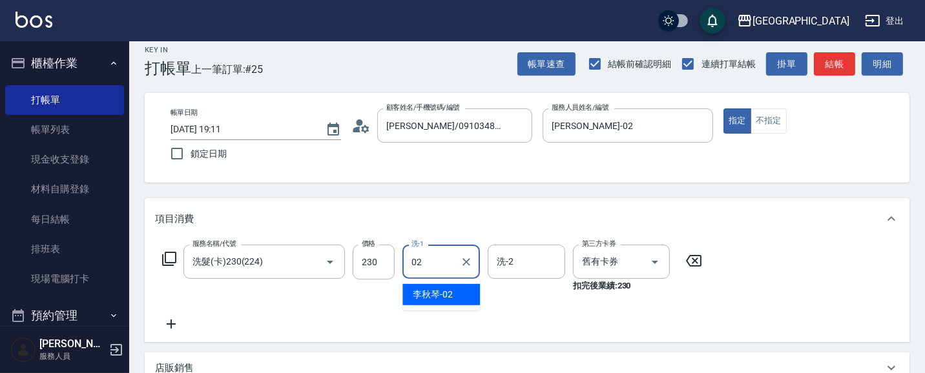
type input "[PERSON_NAME]-02"
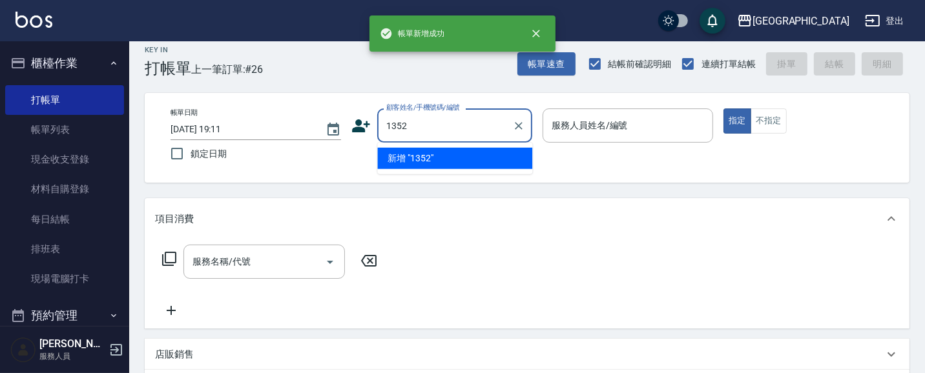
type input "1352"
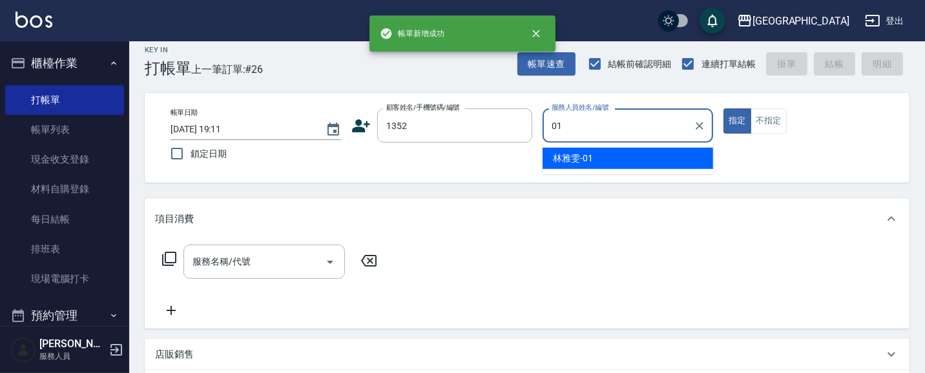
type input "[PERSON_NAME]-01"
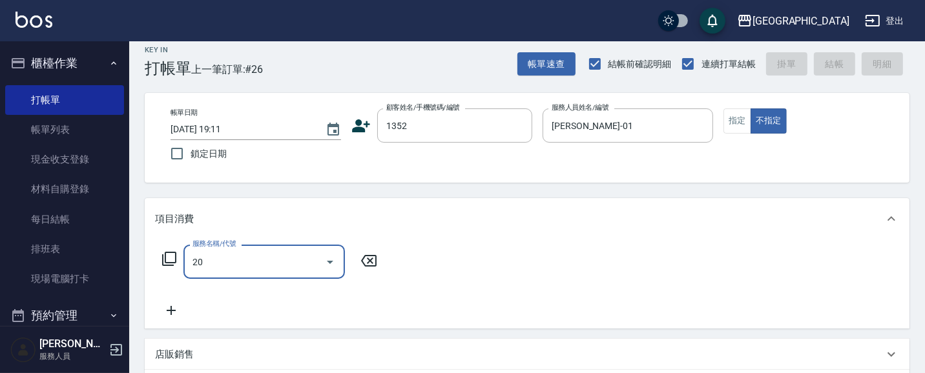
type input "201"
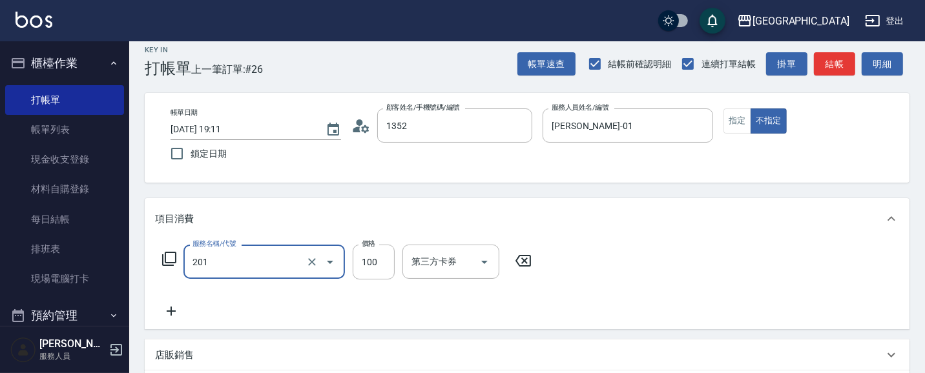
type input "[PERSON_NAME]/0421/1352"
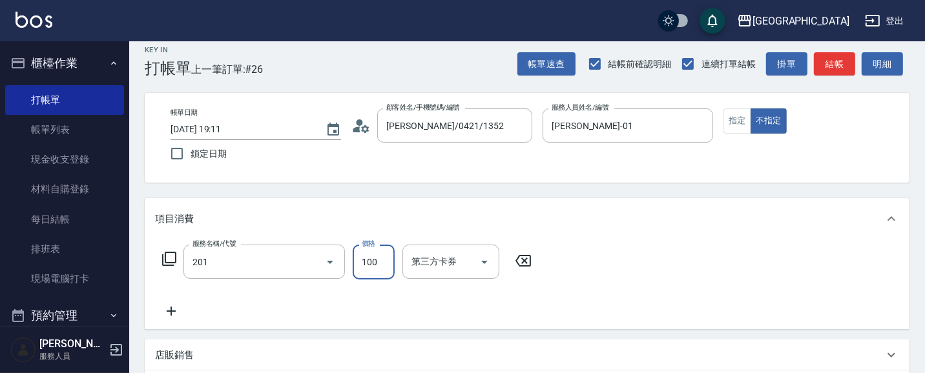
type input "洗髮[100](201)"
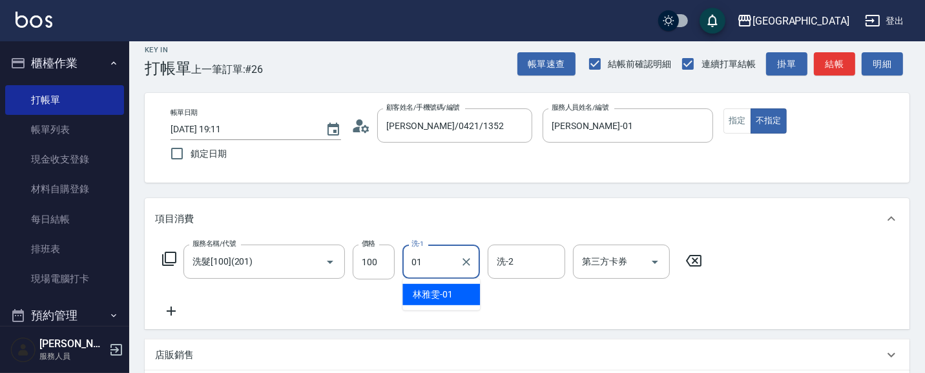
type input "[PERSON_NAME]-01"
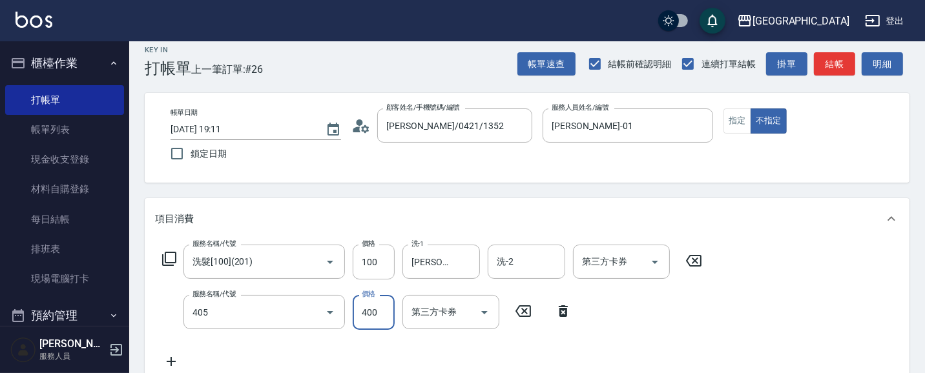
type input "剪髮(400)(405)"
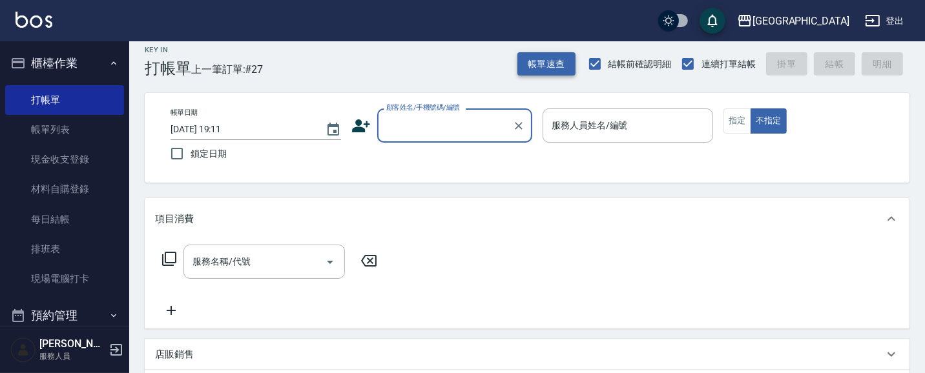
click at [544, 54] on button "帳單速查" at bounding box center [546, 64] width 58 height 24
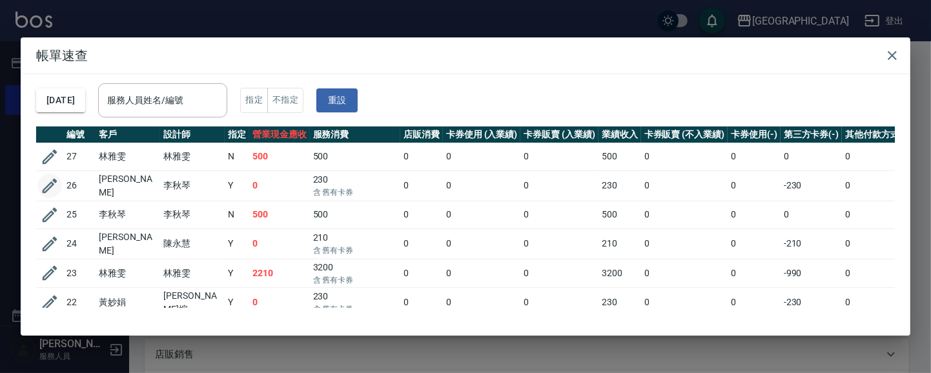
click at [48, 184] on icon "button" at bounding box center [50, 186] width 15 height 15
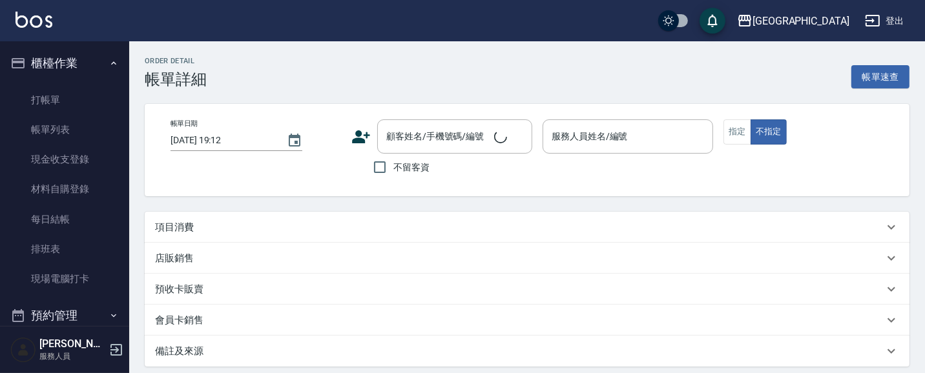
type input "[DATE] 19:11"
type input "[PERSON_NAME]-02"
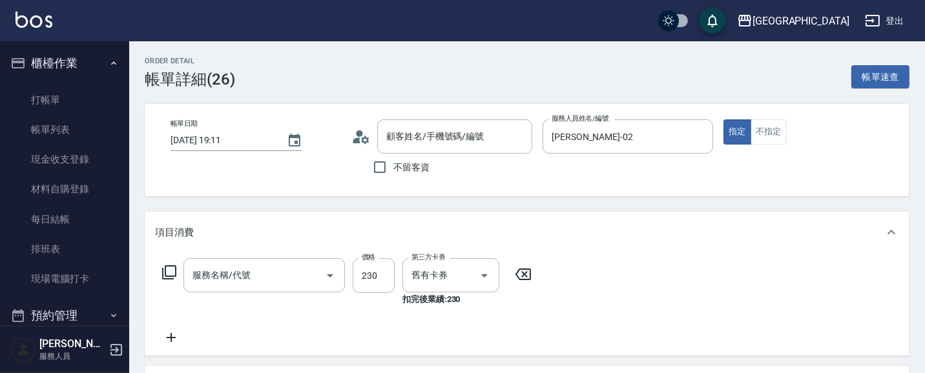
type input "[PERSON_NAME]/0910348572/3544"
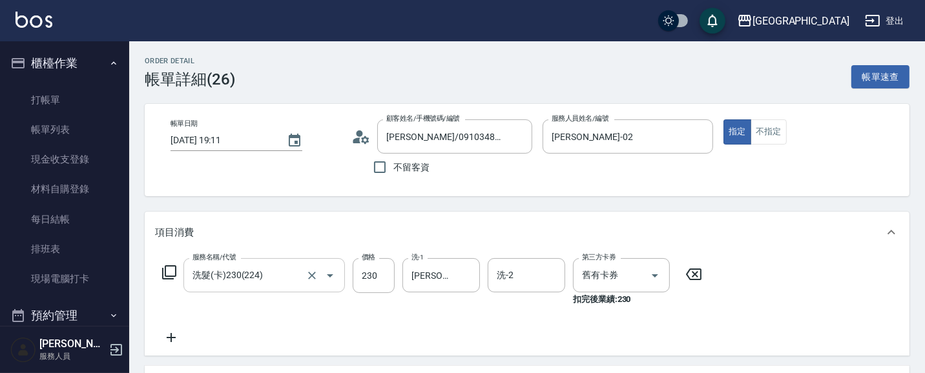
type input "洗髮(卡)230(224)"
click at [172, 337] on icon at bounding box center [171, 338] width 32 height 16
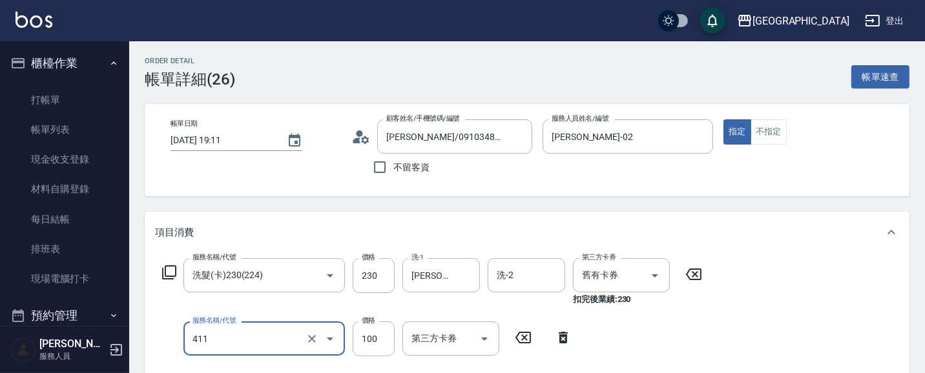
type input "剪髮(100)(411)"
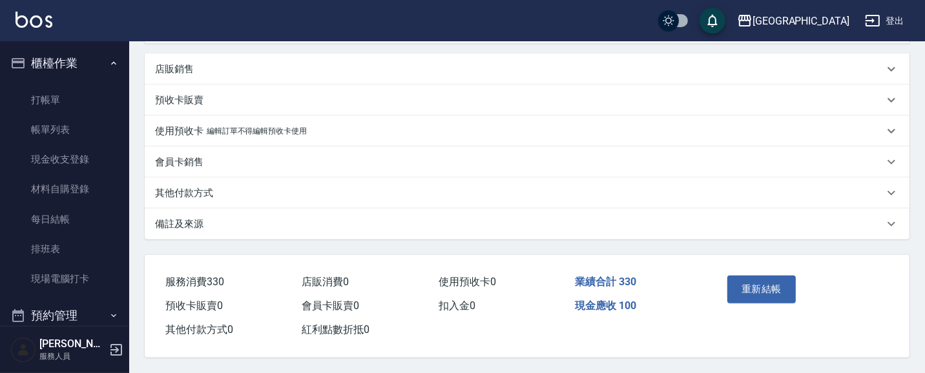
scroll to position [366, 0]
click at [764, 291] on button "重新結帳" at bounding box center [761, 289] width 68 height 27
